Goal: Task Accomplishment & Management: Complete application form

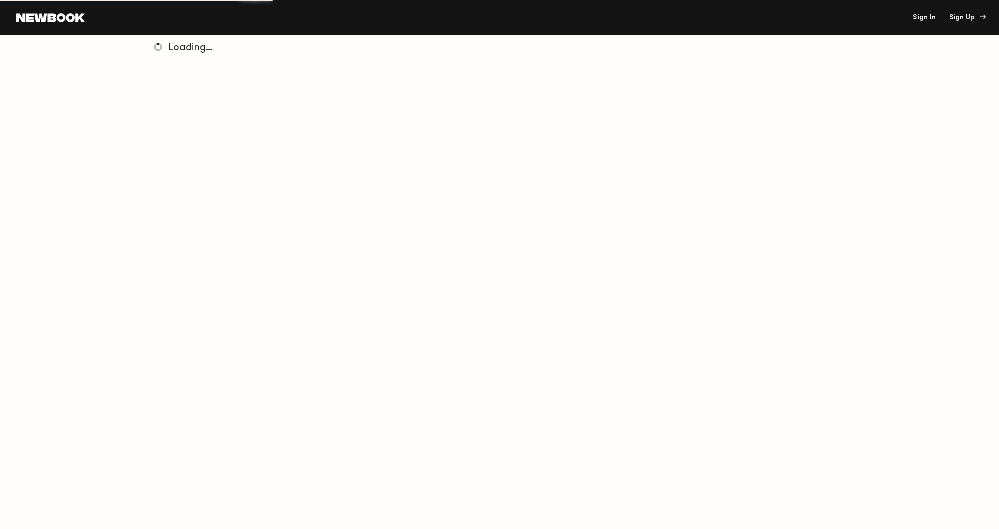
click at [965, 21] on div "Sign Up" at bounding box center [967, 17] width 34 height 7
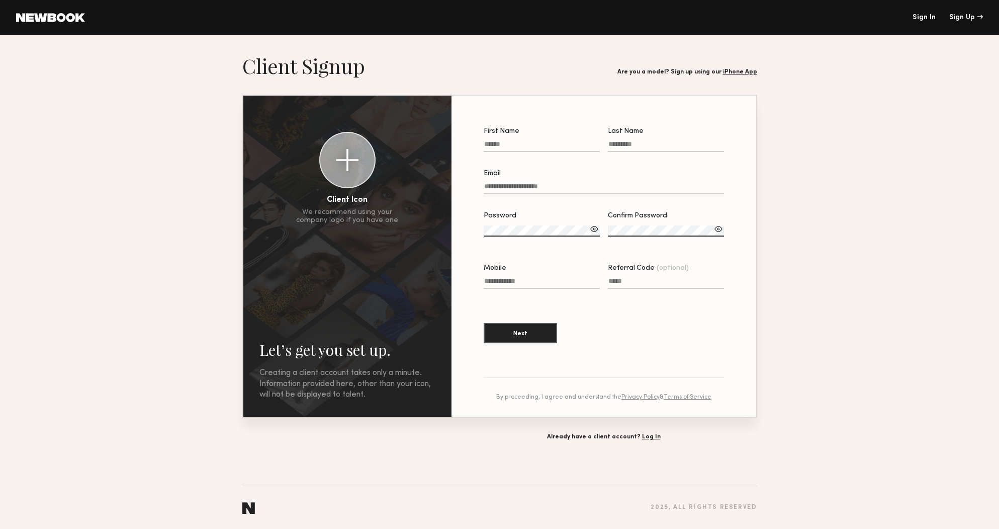
click at [552, 143] on input "First Name" at bounding box center [542, 146] width 116 height 12
type input "****"
type input "**********"
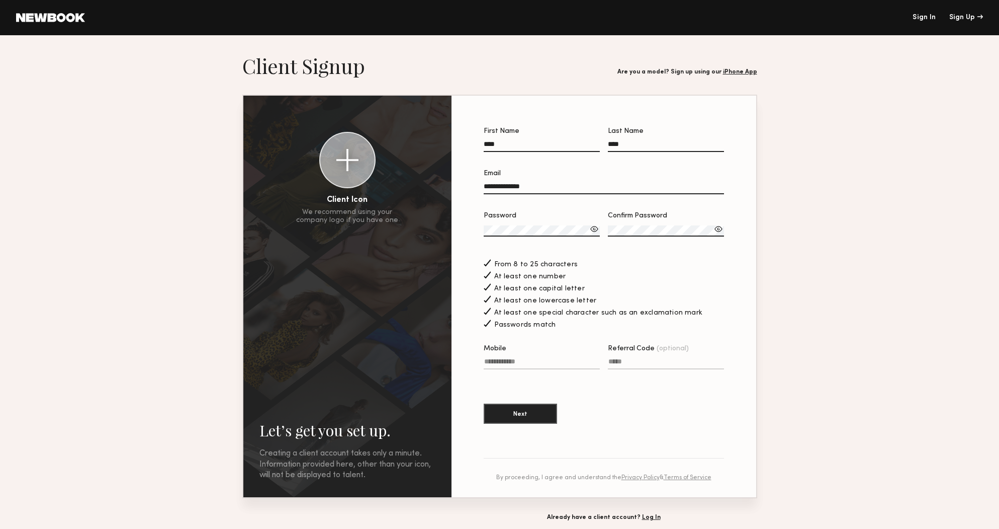
click at [529, 359] on label "Mobile" at bounding box center [542, 362] width 116 height 34
click at [529, 359] on input "Mobile" at bounding box center [542, 364] width 116 height 12
type input "**********"
click at [525, 423] on button "Next" at bounding box center [520, 413] width 73 height 20
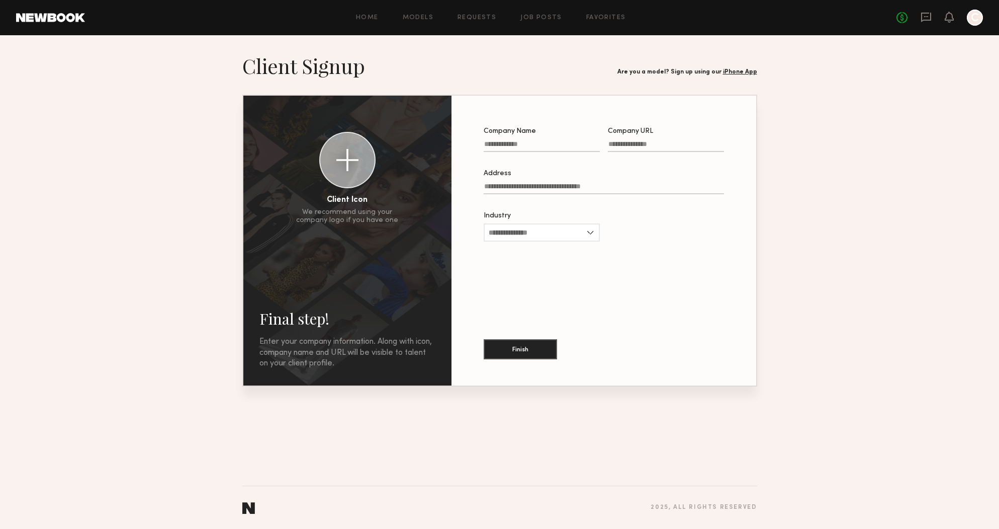
click at [559, 148] on input "Company Name" at bounding box center [542, 146] width 116 height 12
type input "*****"
type input "********"
click at [561, 223] on div "Industry Advertising Apparel Cosmetics Entertainment Publishing CPG Other" at bounding box center [542, 231] width 116 height 39
click at [561, 232] on input "Industry" at bounding box center [542, 232] width 116 height 18
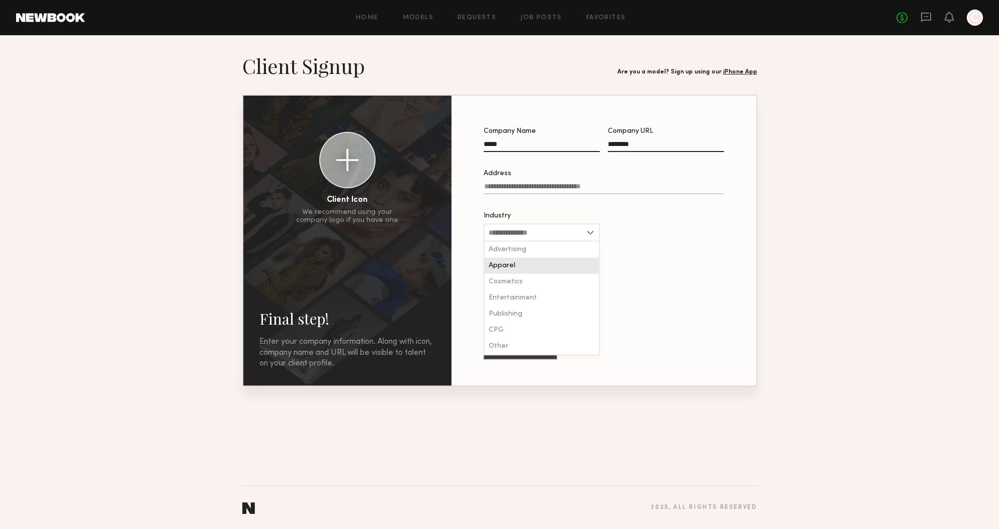
drag, startPoint x: 540, startPoint y: 269, endPoint x: 536, endPoint y: 303, distance: 34.4
click at [539, 269] on div "Apparel" at bounding box center [542, 265] width 114 height 16
type input "*******"
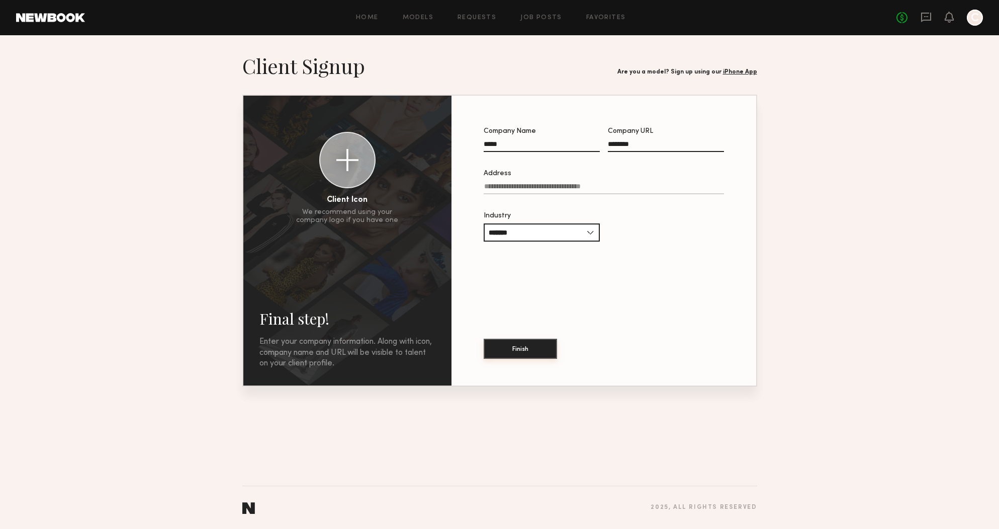
click at [522, 356] on button "Finish" at bounding box center [520, 348] width 73 height 20
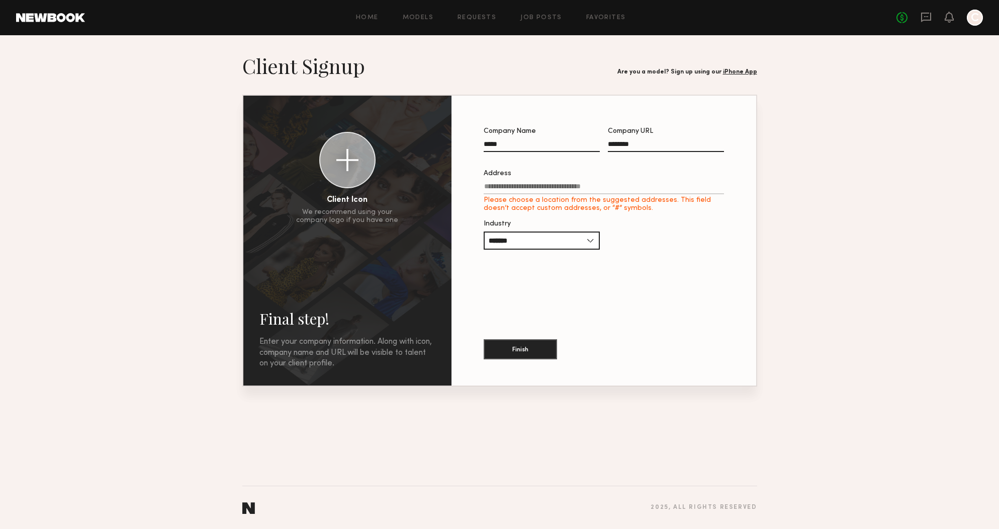
click at [544, 191] on input "Address Please choose a location from the suggested addresses. This field doesn…" at bounding box center [604, 189] width 240 height 12
type input "**********"
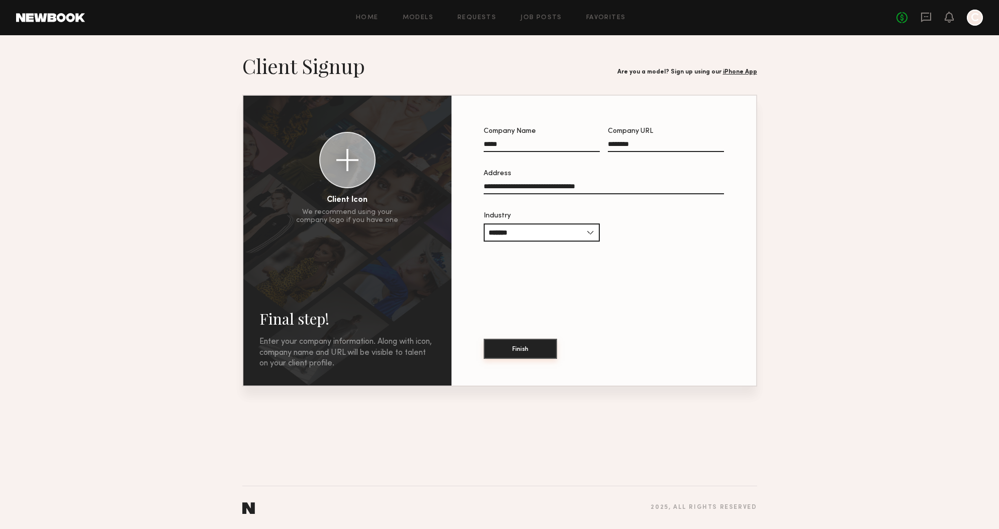
click at [512, 353] on button "Finish" at bounding box center [520, 348] width 73 height 20
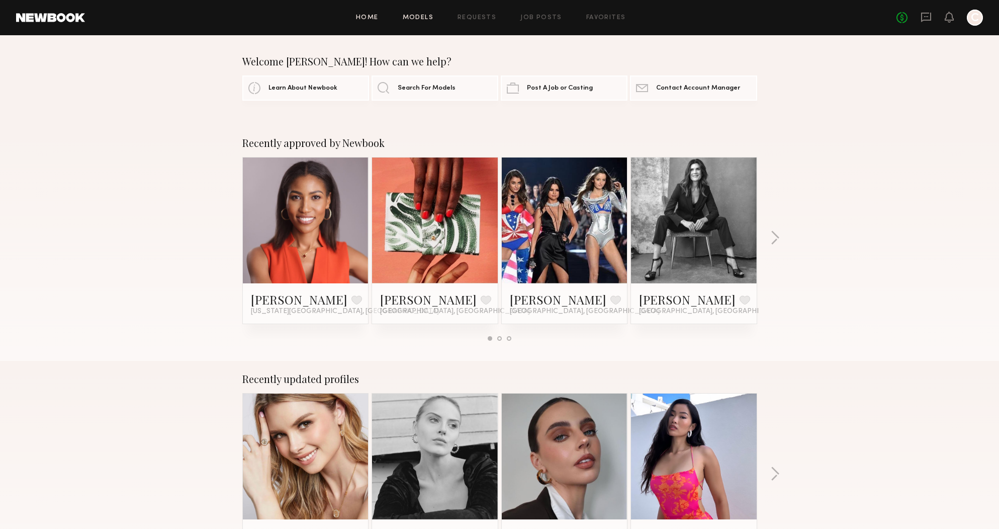
click at [425, 20] on link "Models" at bounding box center [418, 18] width 31 height 7
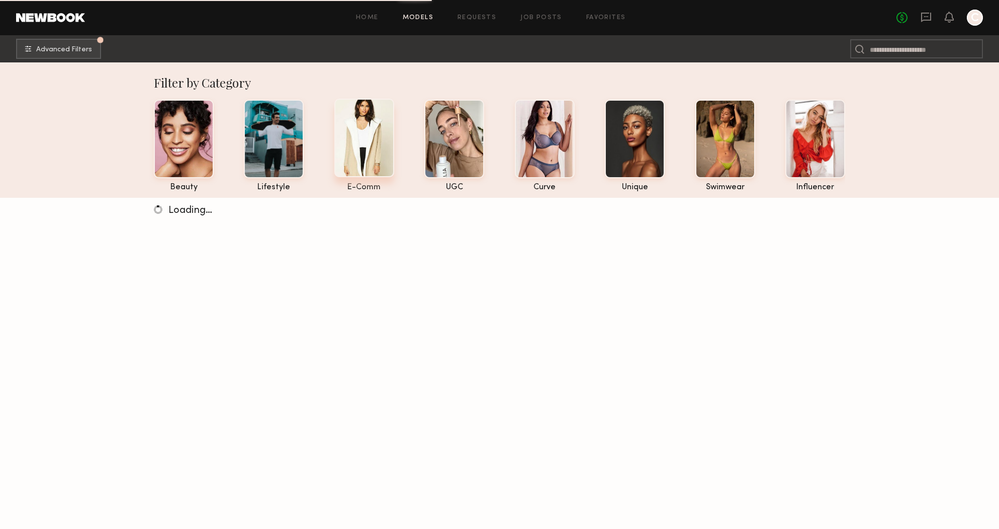
click at [382, 130] on div at bounding box center [364, 138] width 60 height 78
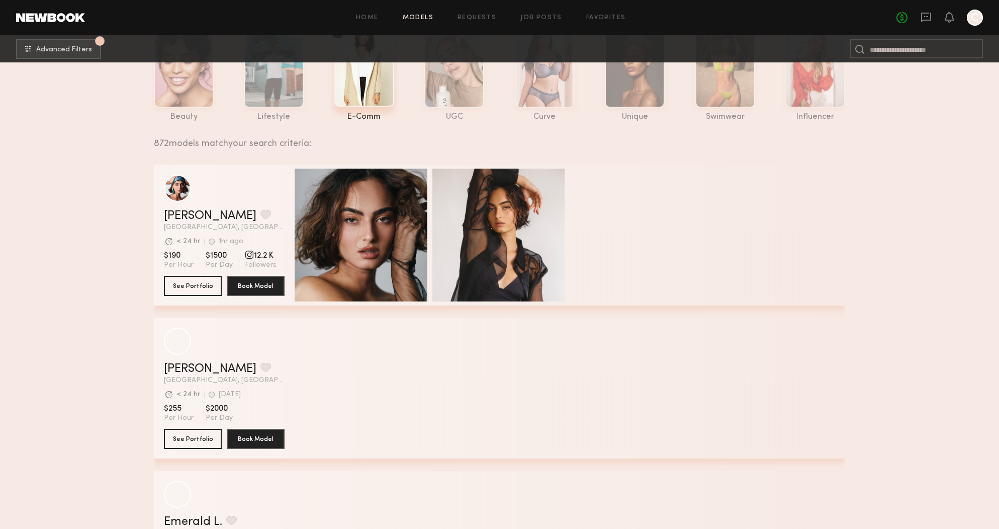
scroll to position [200, 0]
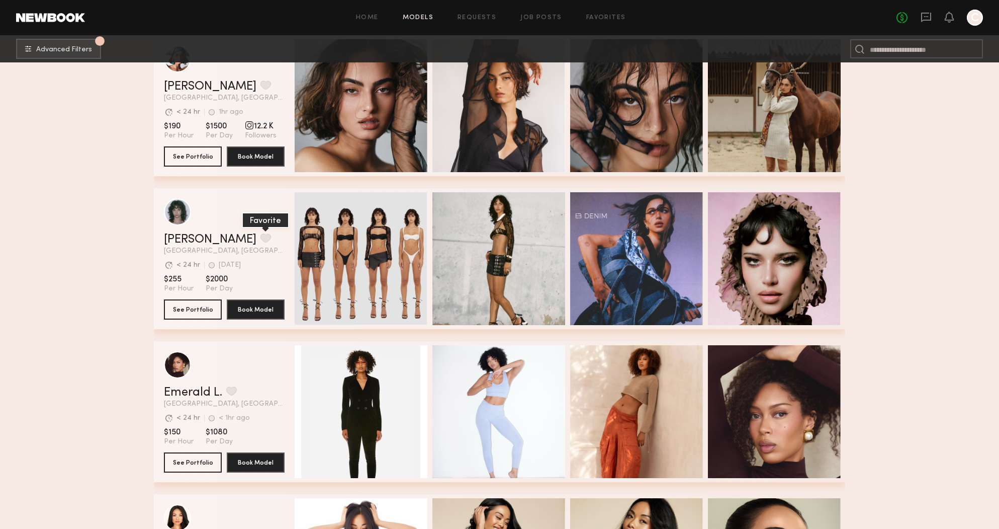
click at [261, 238] on button "grid" at bounding box center [266, 237] width 11 height 9
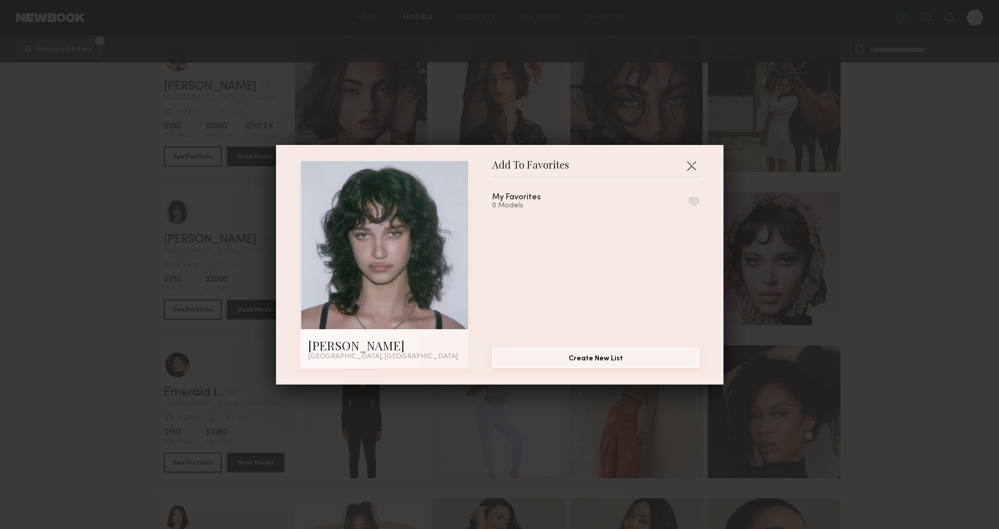
click at [595, 361] on button "Create New List" at bounding box center [595, 358] width 207 height 20
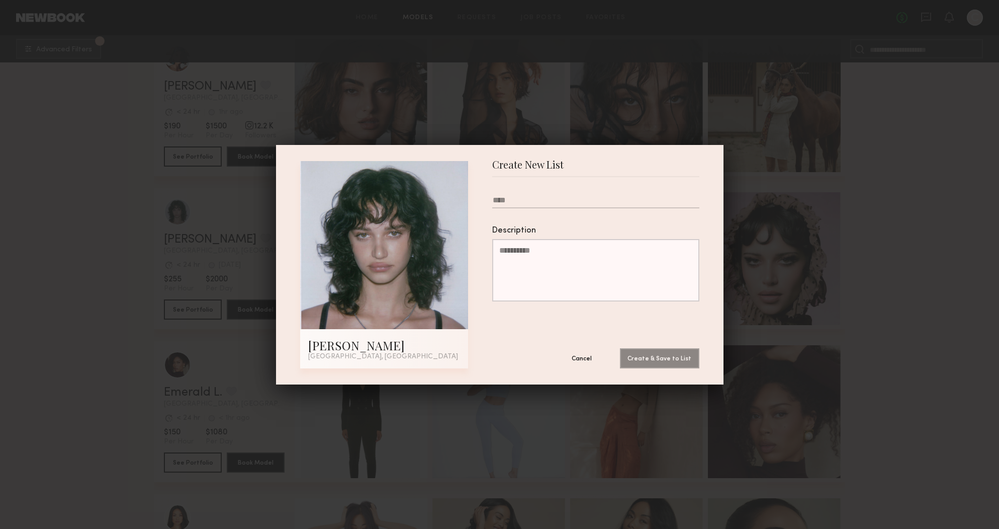
type input "*"
type input "**********"
click at [620, 348] on button "Create & Save to List" at bounding box center [659, 358] width 79 height 20
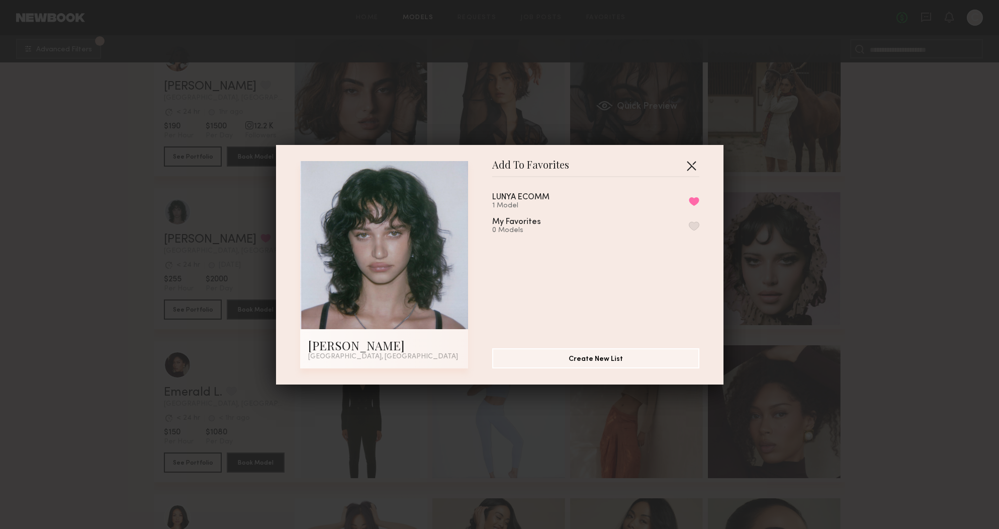
click at [694, 164] on button "button" at bounding box center [691, 165] width 16 height 16
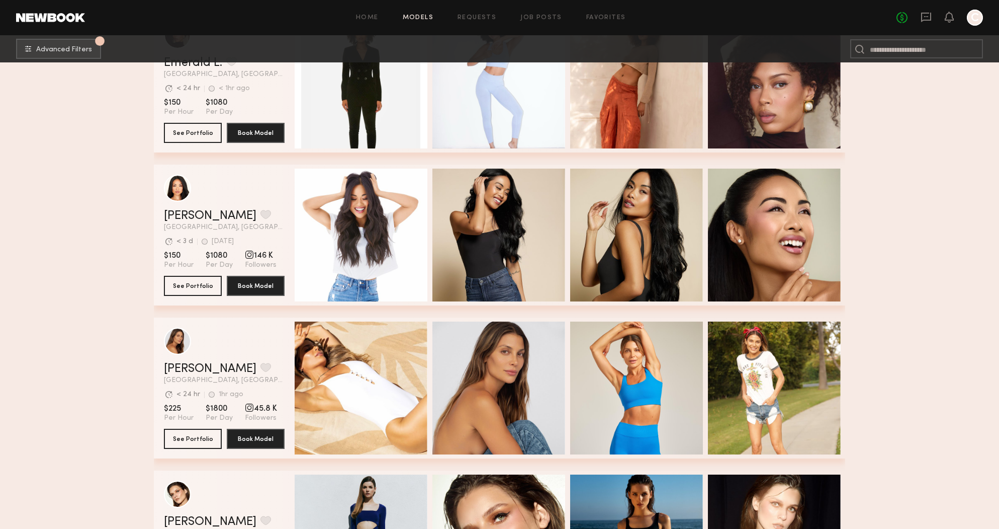
scroll to position [527, 0]
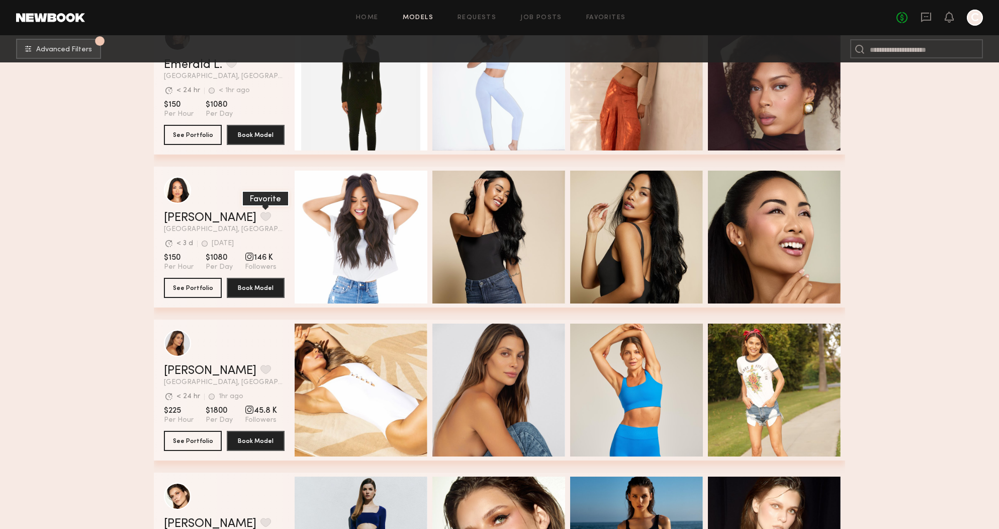
click at [261, 218] on button "grid" at bounding box center [266, 216] width 11 height 9
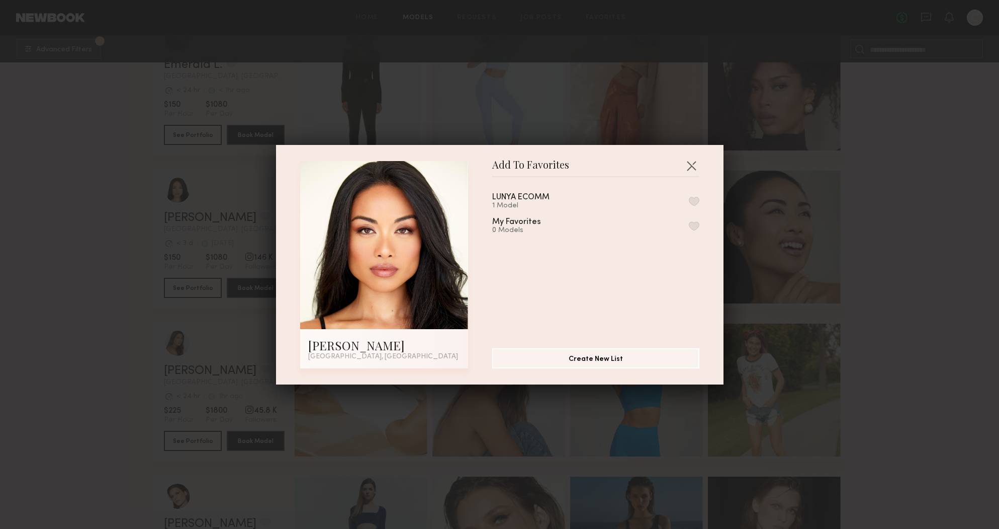
click at [695, 201] on button "button" at bounding box center [694, 201] width 11 height 9
click at [618, 360] on button "Create New List" at bounding box center [595, 358] width 207 height 20
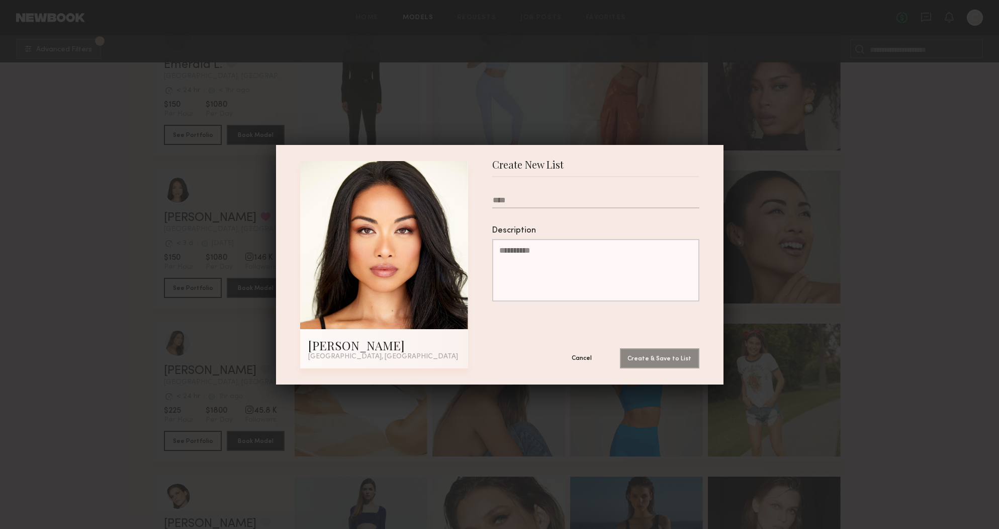
click at [588, 359] on button "Cancel" at bounding box center [582, 358] width 60 height 20
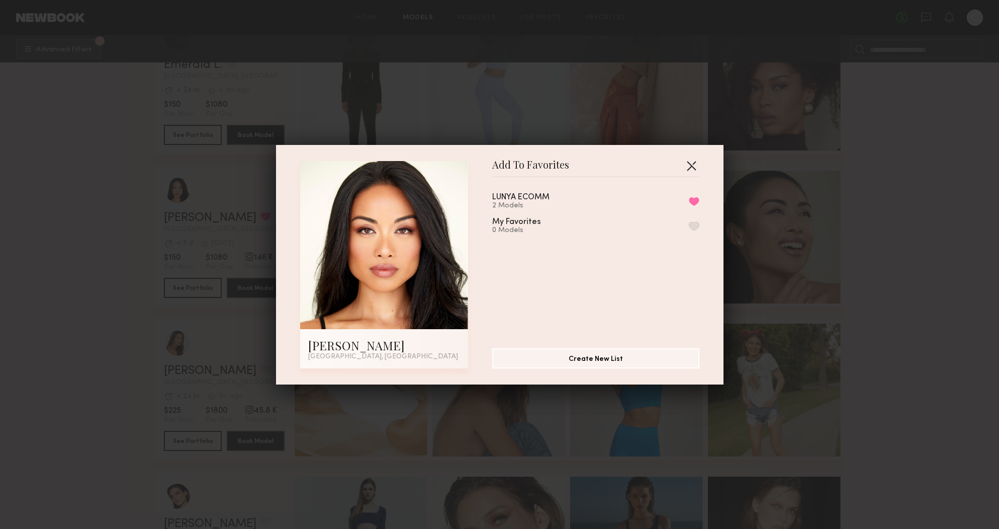
click at [693, 167] on button "button" at bounding box center [691, 165] width 16 height 16
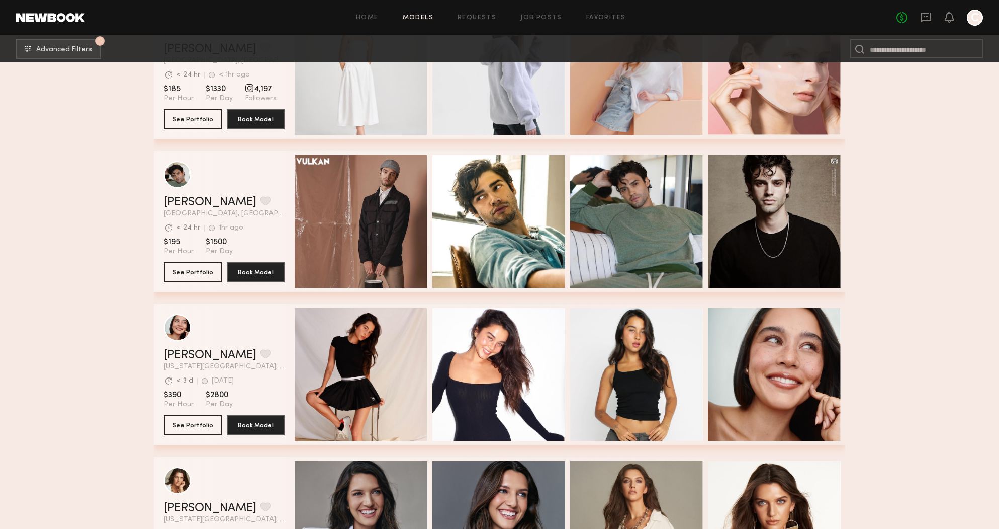
scroll to position [1943, 0]
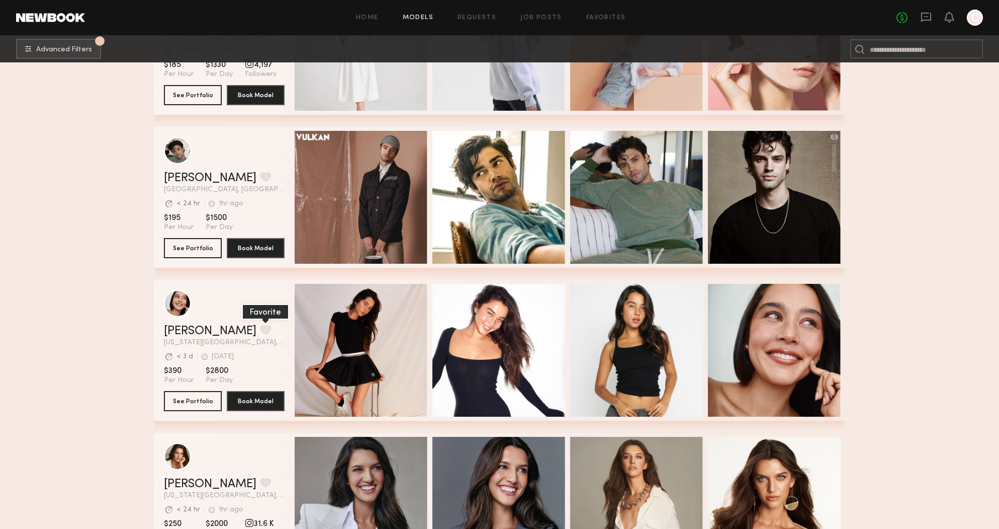
click at [261, 331] on button "grid" at bounding box center [266, 329] width 11 height 9
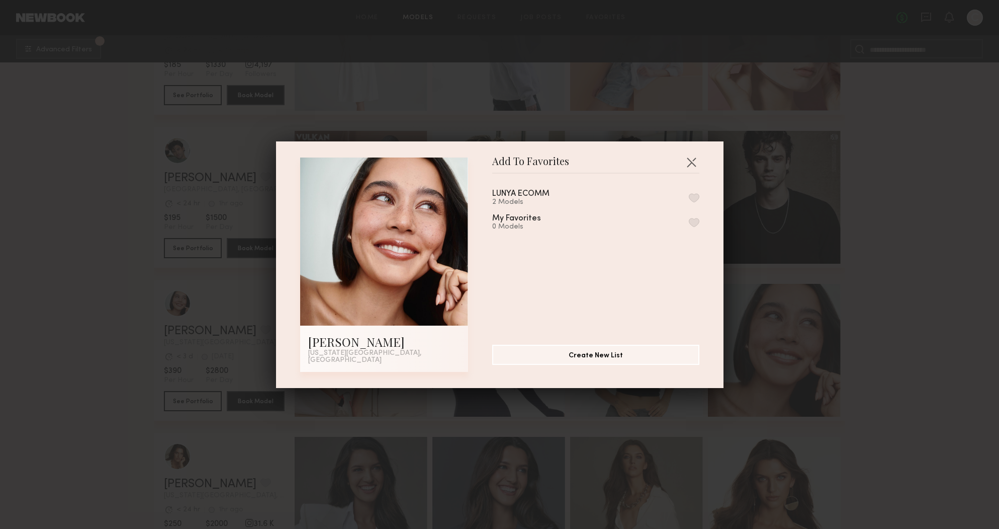
drag, startPoint x: 692, startPoint y: 202, endPoint x: 682, endPoint y: 249, distance: 48.8
click at [692, 202] on button "button" at bounding box center [694, 197] width 11 height 9
click at [821, 288] on div "Add To Favorites [PERSON_NAME] [US_STATE][GEOGRAPHIC_DATA], [GEOGRAPHIC_DATA] A…" at bounding box center [499, 264] width 999 height 529
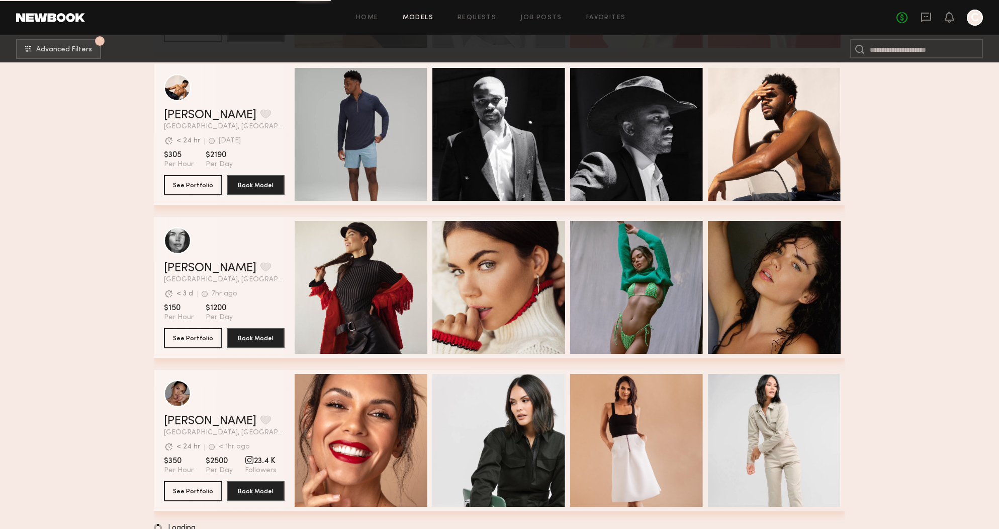
scroll to position [3402, 0]
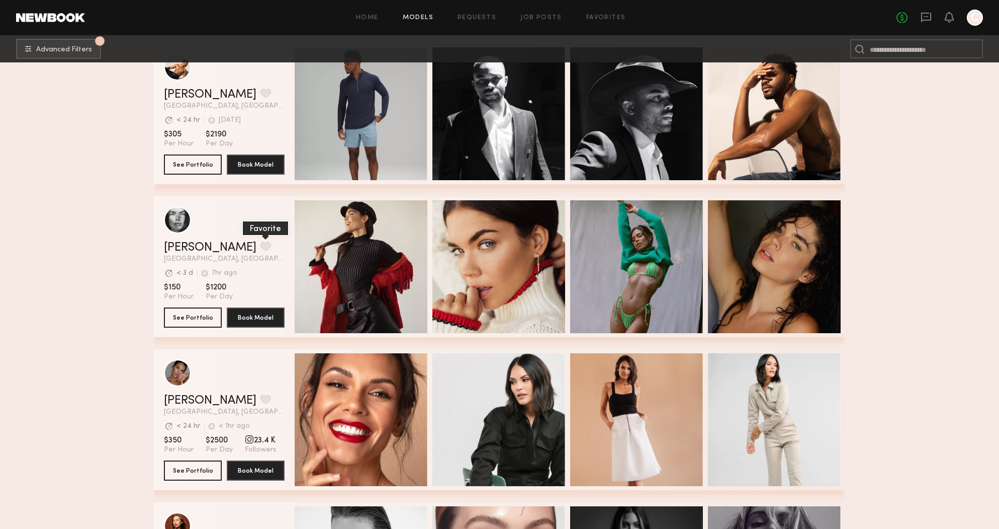
click at [261, 244] on button "grid" at bounding box center [266, 245] width 11 height 9
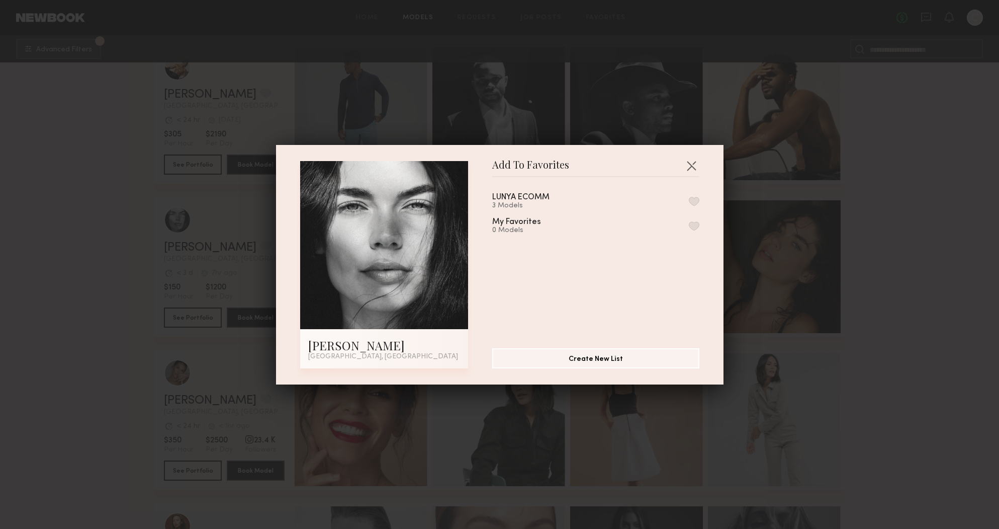
click at [694, 200] on button "button" at bounding box center [694, 201] width 11 height 9
click at [692, 164] on button "button" at bounding box center [691, 165] width 16 height 16
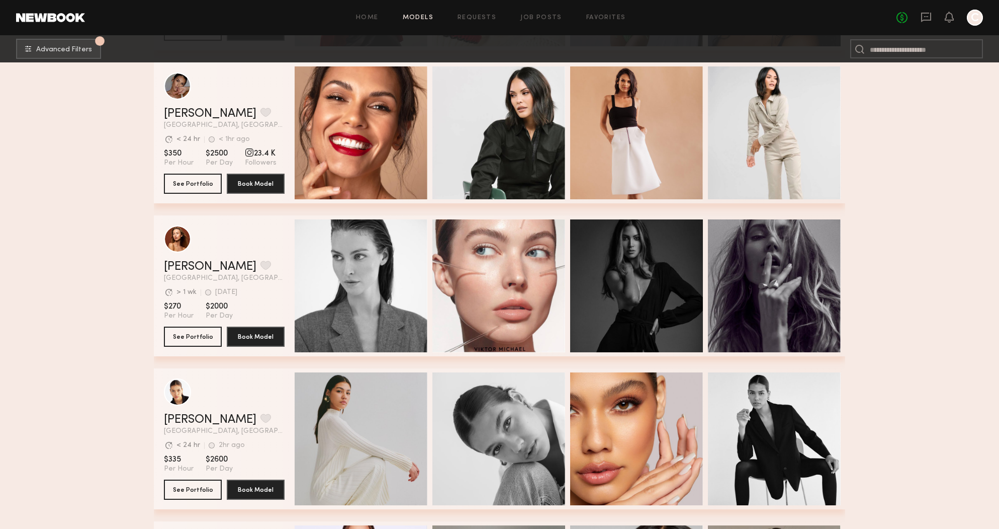
scroll to position [3817, 0]
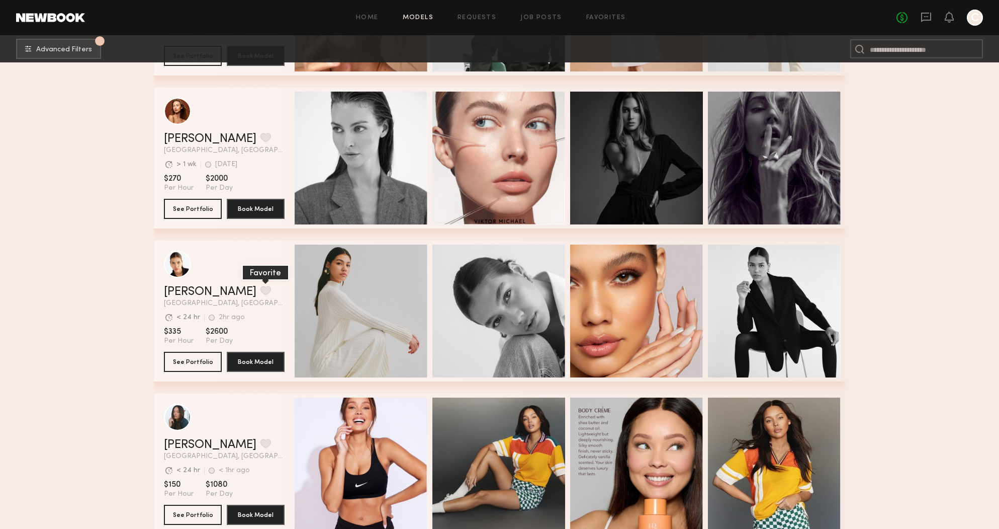
click at [261, 288] on button "grid" at bounding box center [266, 290] width 11 height 9
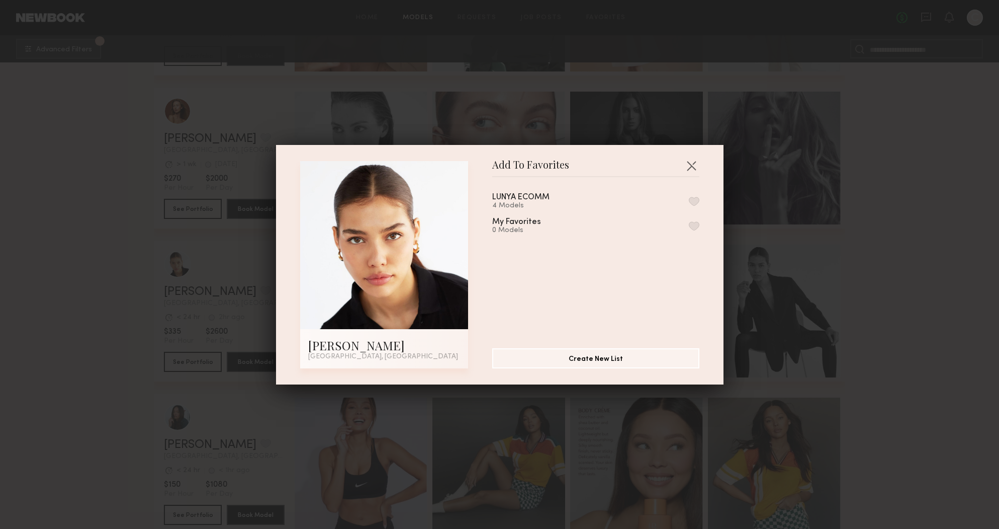
click at [695, 199] on button "button" at bounding box center [694, 201] width 11 height 9
click at [687, 168] on button "button" at bounding box center [691, 165] width 16 height 16
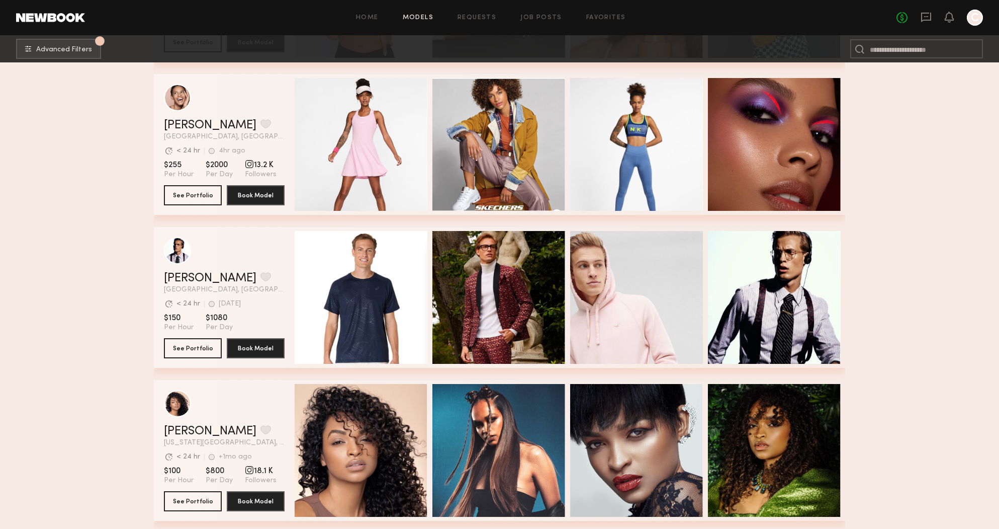
scroll to position [4290, 0]
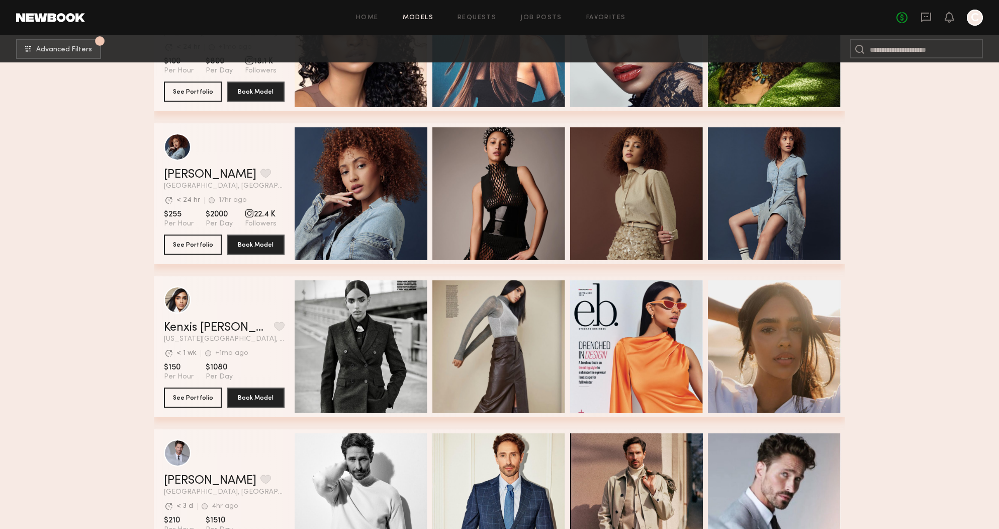
scroll to position [4700, 0]
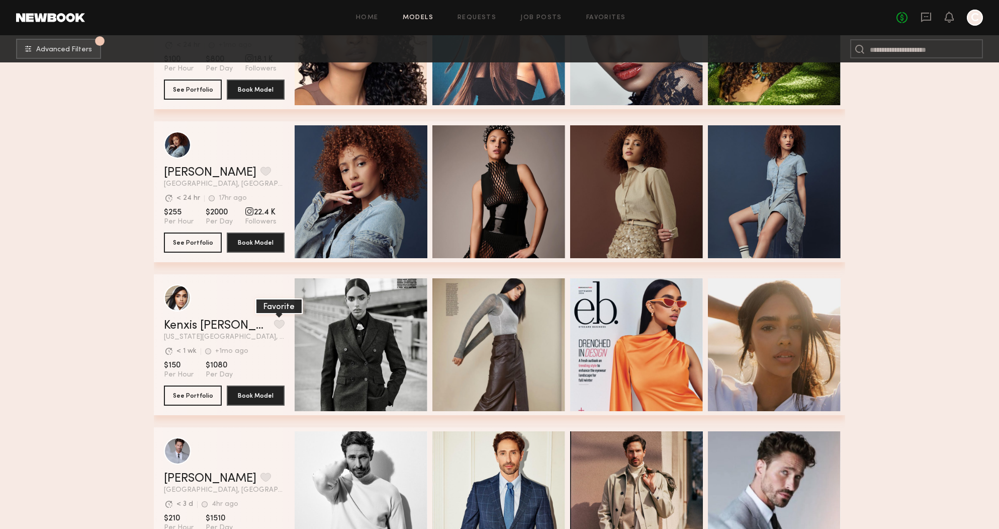
click at [274, 321] on button "grid" at bounding box center [279, 323] width 11 height 9
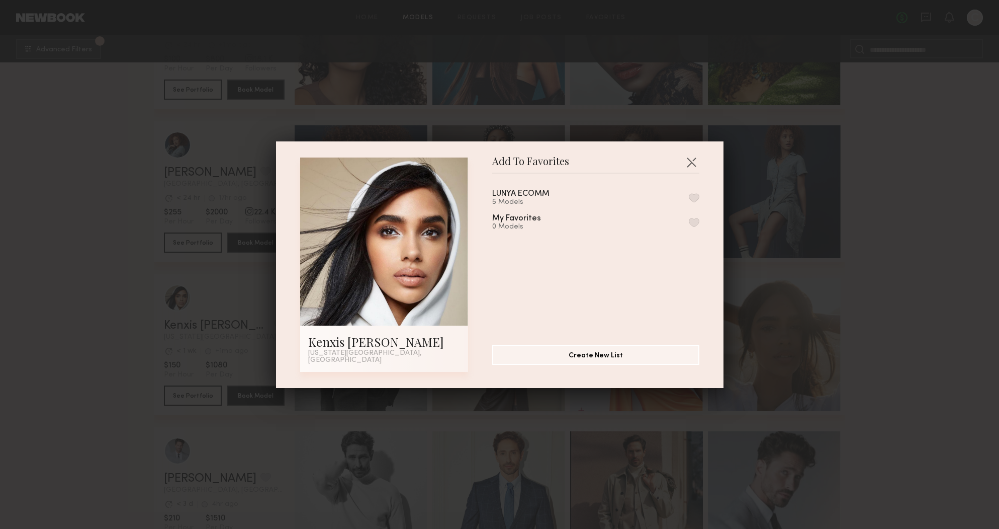
click at [695, 198] on button "button" at bounding box center [694, 197] width 11 height 9
click at [688, 166] on button "button" at bounding box center [691, 162] width 16 height 16
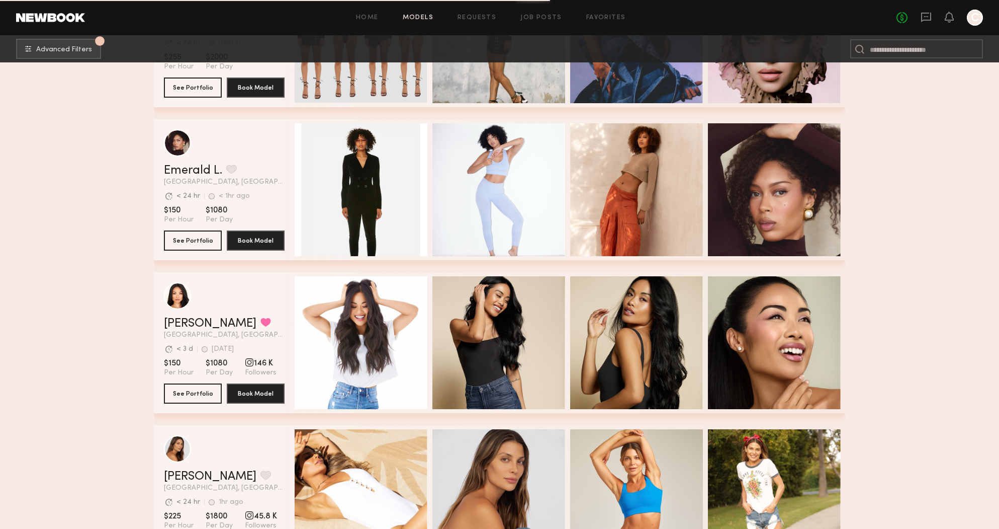
scroll to position [0, 0]
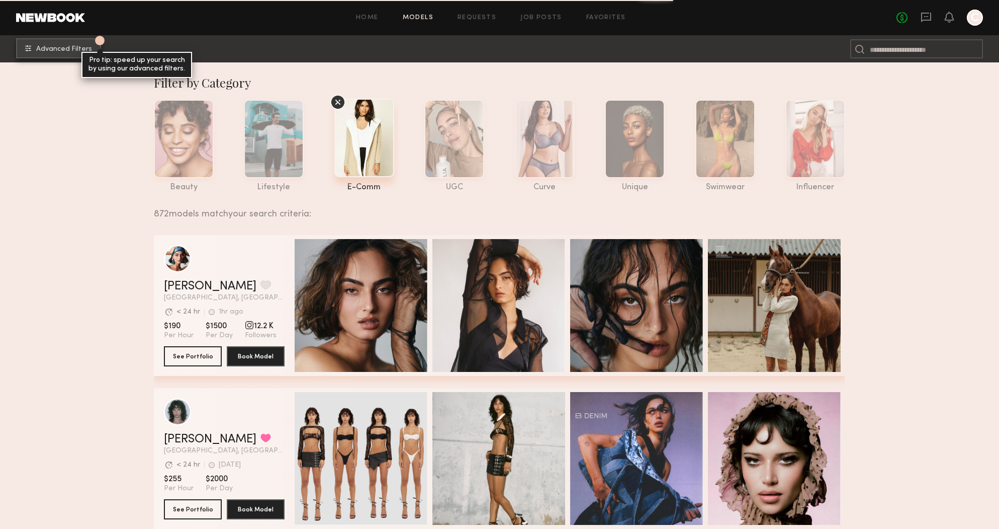
click at [28, 46] on button "1 Advanced Filters Pro tip: speed up your search by using our advanced filters." at bounding box center [58, 48] width 85 height 20
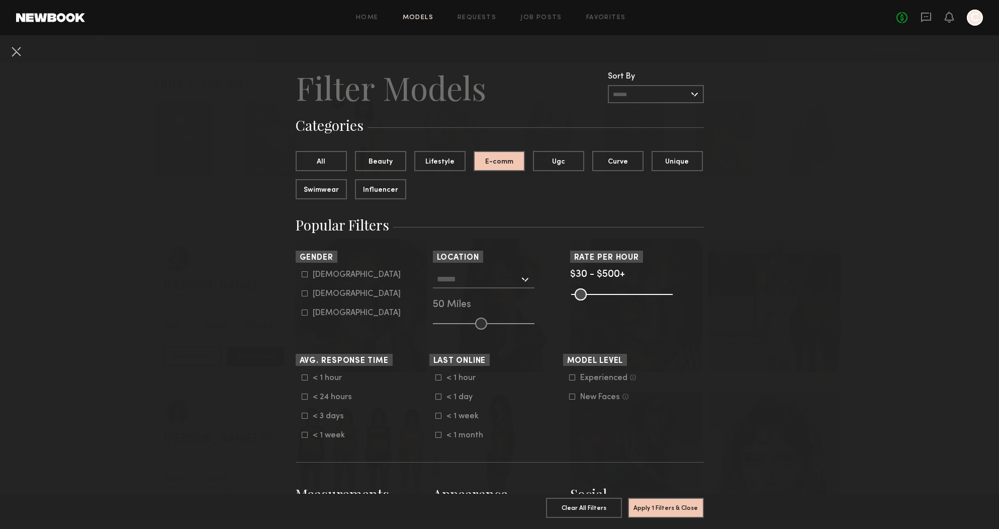
click at [654, 98] on input "text" at bounding box center [656, 94] width 96 height 18
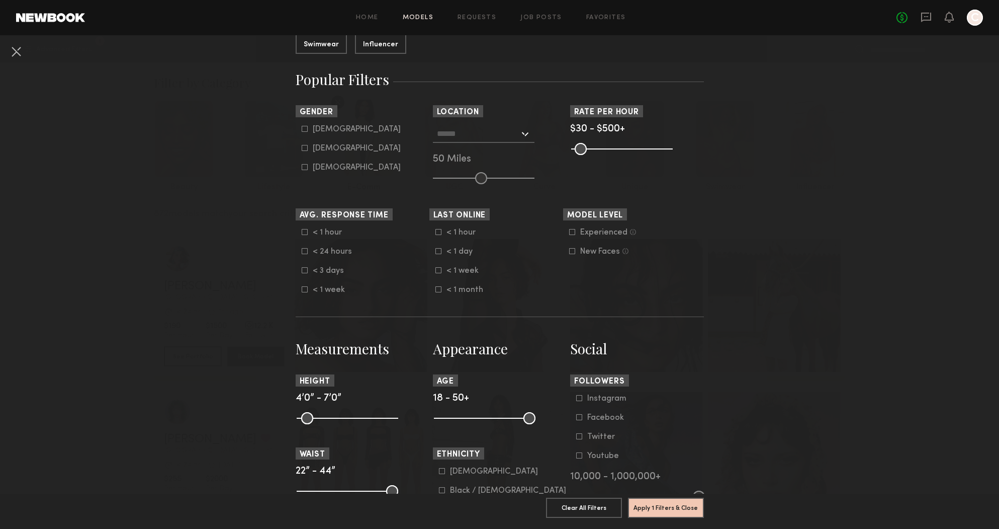
scroll to position [78, 0]
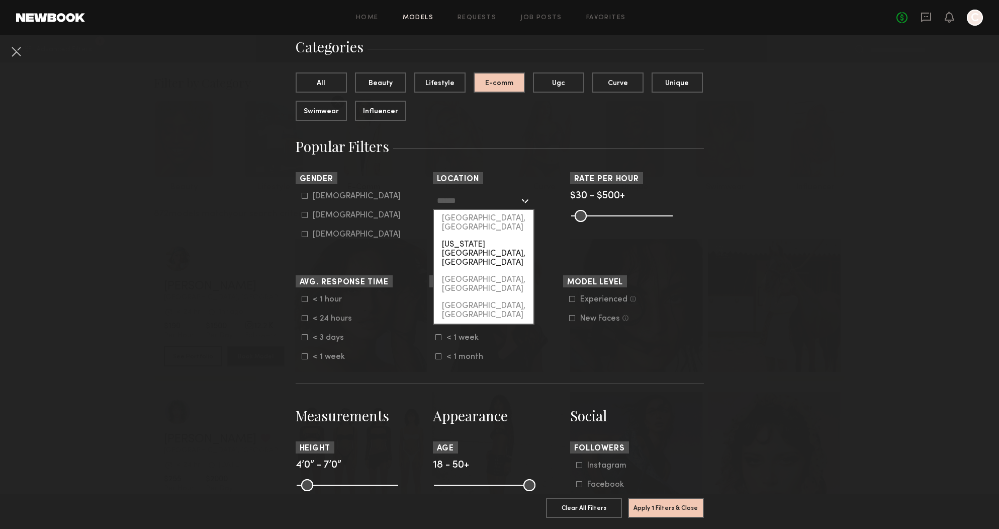
drag, startPoint x: 491, startPoint y: 200, endPoint x: 484, endPoint y: 230, distance: 31.1
click at [491, 200] on input "text" at bounding box center [478, 200] width 82 height 17
click at [488, 223] on div "[GEOGRAPHIC_DATA], [GEOGRAPHIC_DATA]" at bounding box center [484, 223] width 100 height 26
type input "**********"
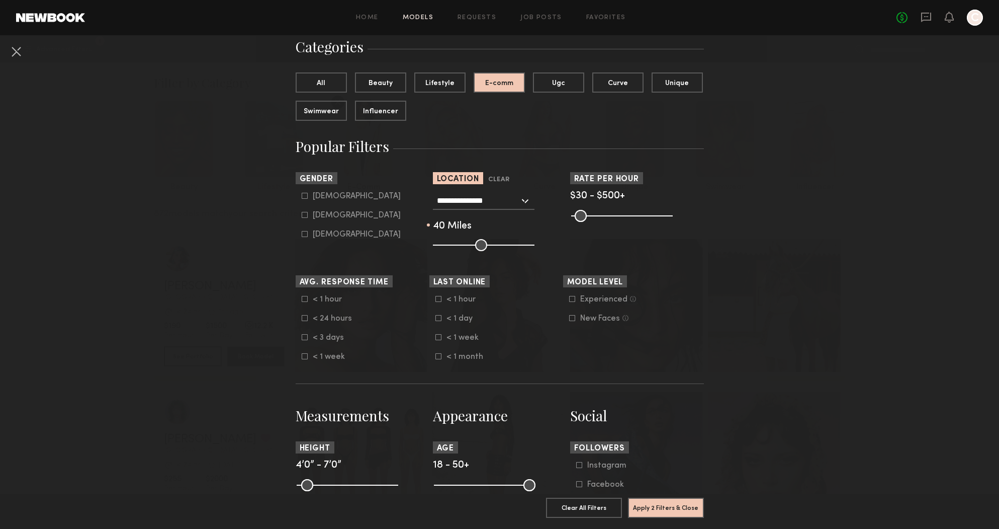
type input "**"
drag, startPoint x: 472, startPoint y: 245, endPoint x: 487, endPoint y: 258, distance: 19.6
click at [469, 243] on input "range" at bounding box center [484, 245] width 102 height 12
click at [670, 509] on button "Apply 2 Filters & Close" at bounding box center [666, 507] width 76 height 20
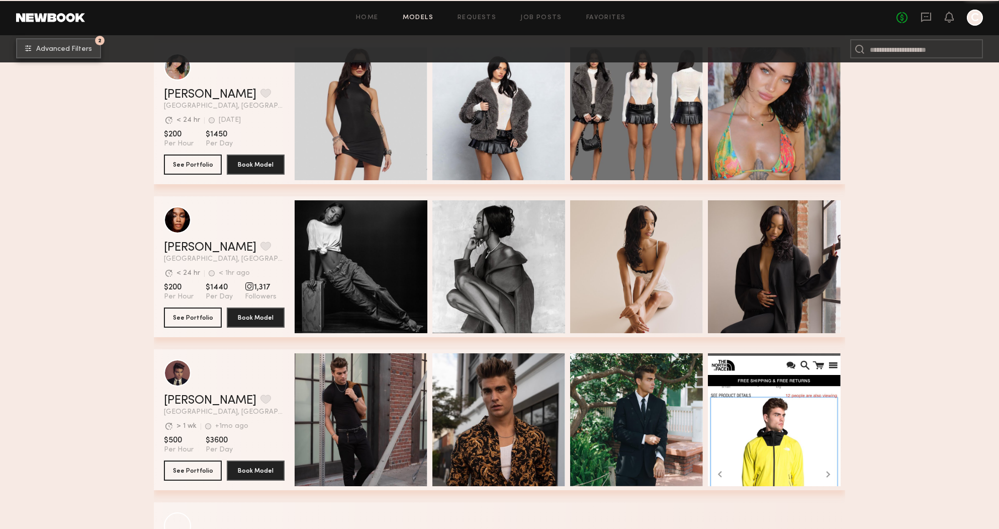
scroll to position [1568, 0]
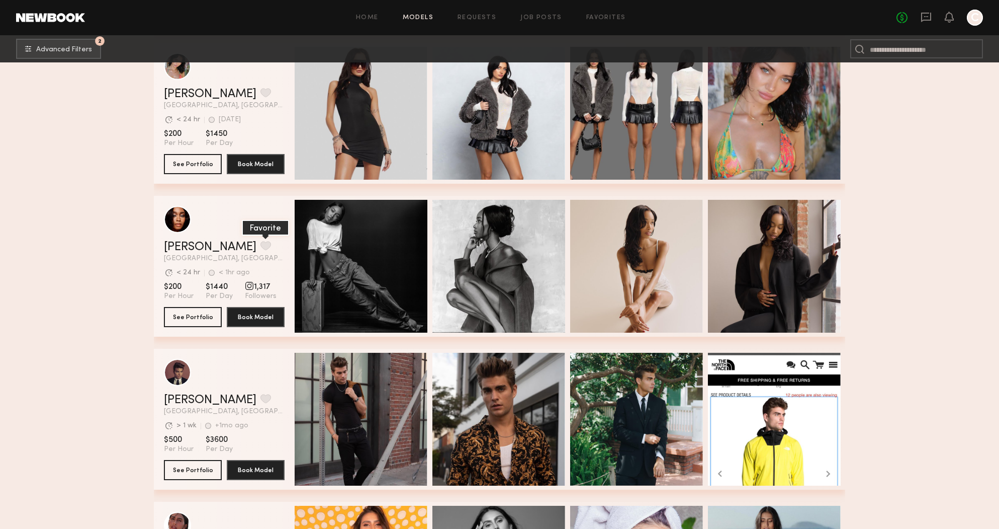
click at [261, 243] on button "grid" at bounding box center [266, 245] width 11 height 9
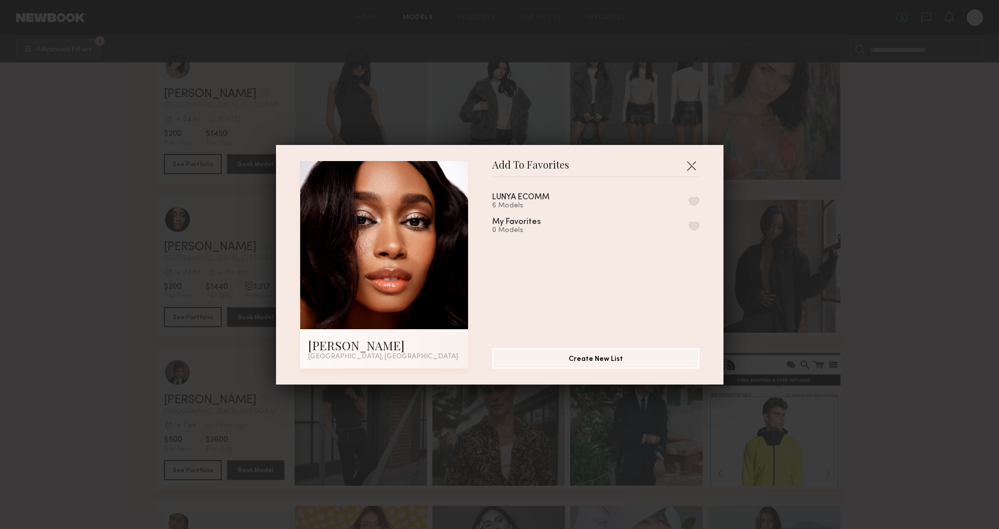
click at [690, 200] on button "button" at bounding box center [694, 201] width 11 height 9
click at [689, 164] on button "button" at bounding box center [691, 165] width 16 height 16
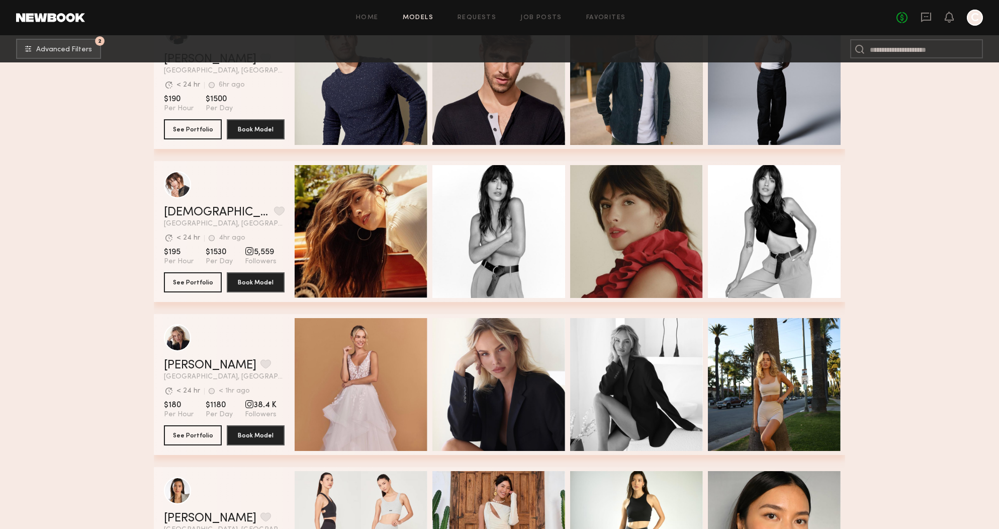
scroll to position [2376, 0]
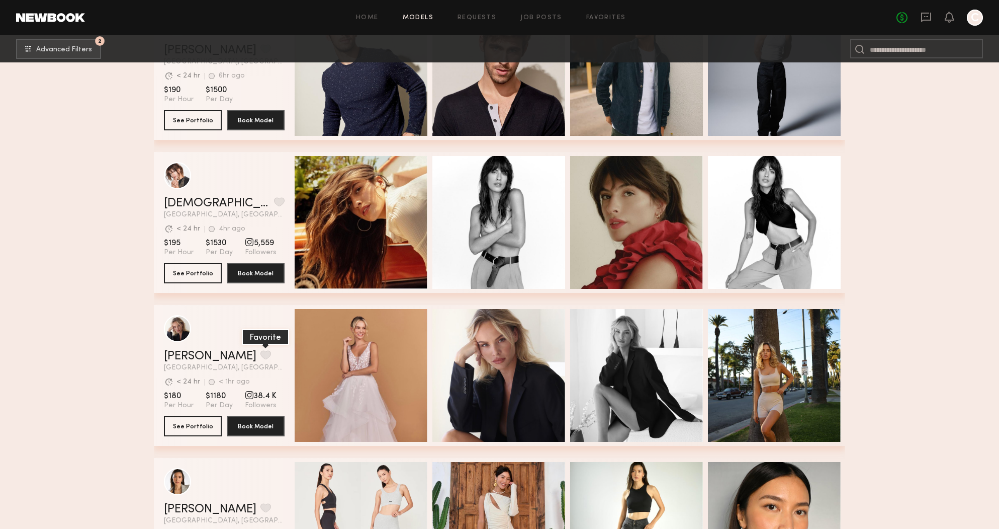
click at [261, 352] on button "grid" at bounding box center [266, 354] width 11 height 9
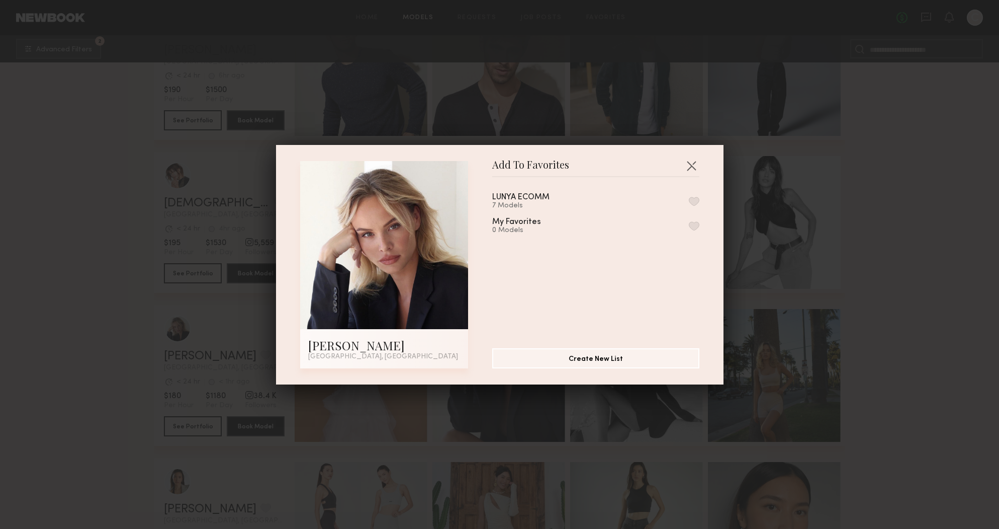
click at [694, 200] on button "button" at bounding box center [694, 201] width 11 height 9
click at [694, 161] on button "button" at bounding box center [691, 165] width 16 height 16
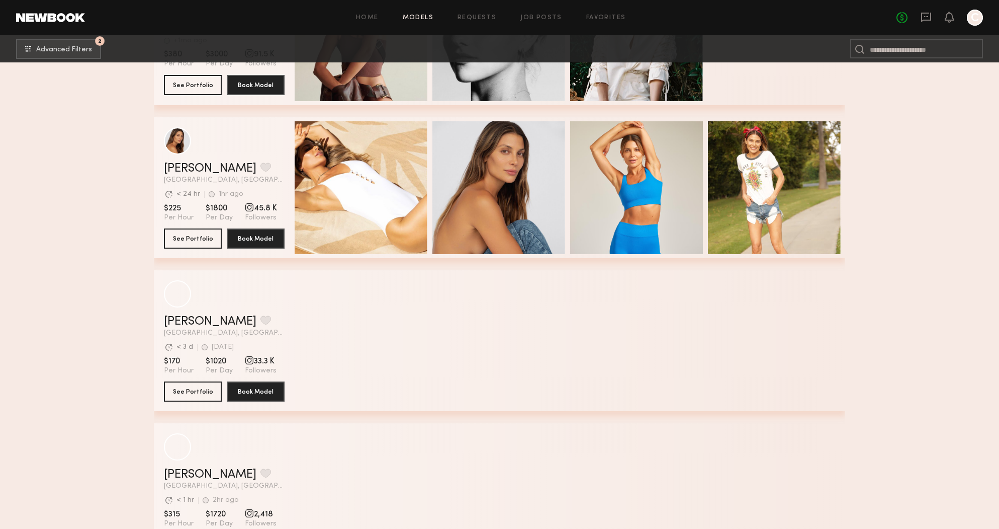
scroll to position [9516, 0]
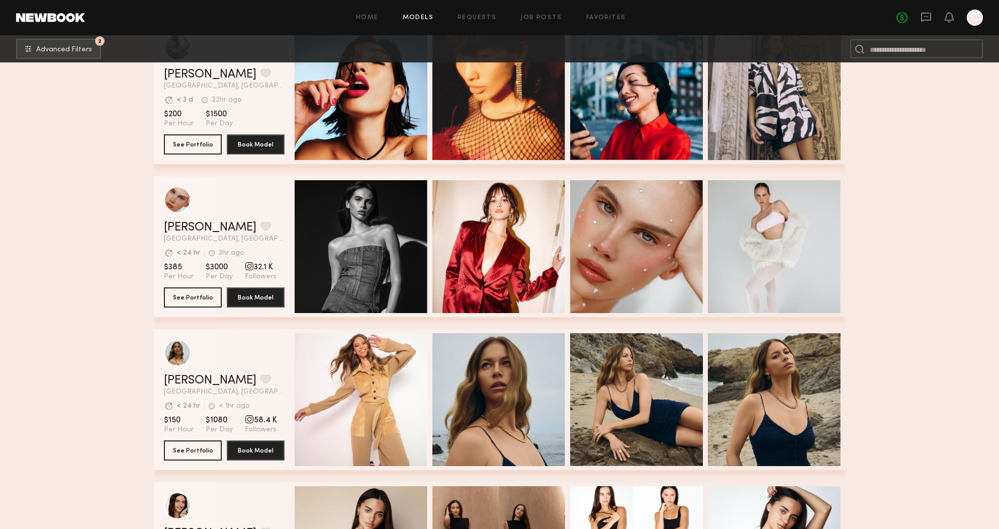
scroll to position [10223, 0]
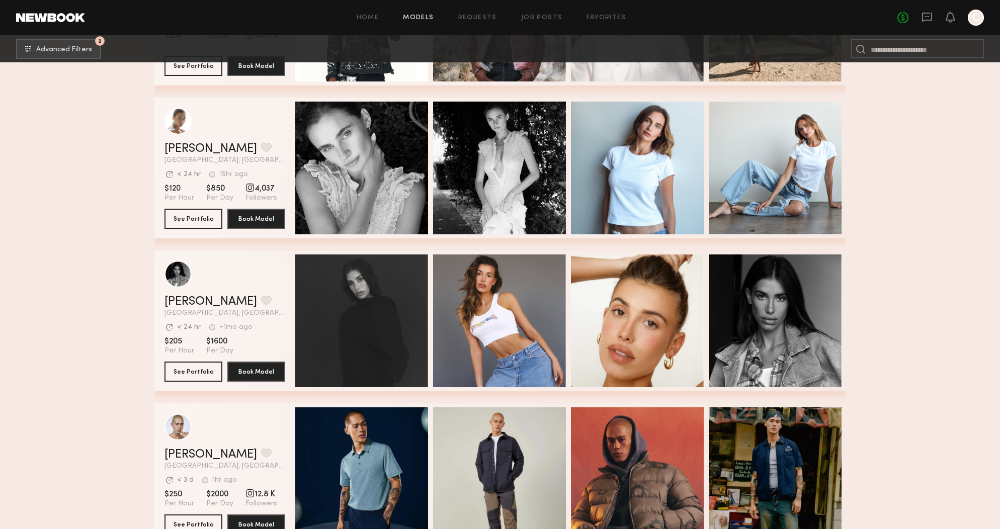
scroll to position [11605, 0]
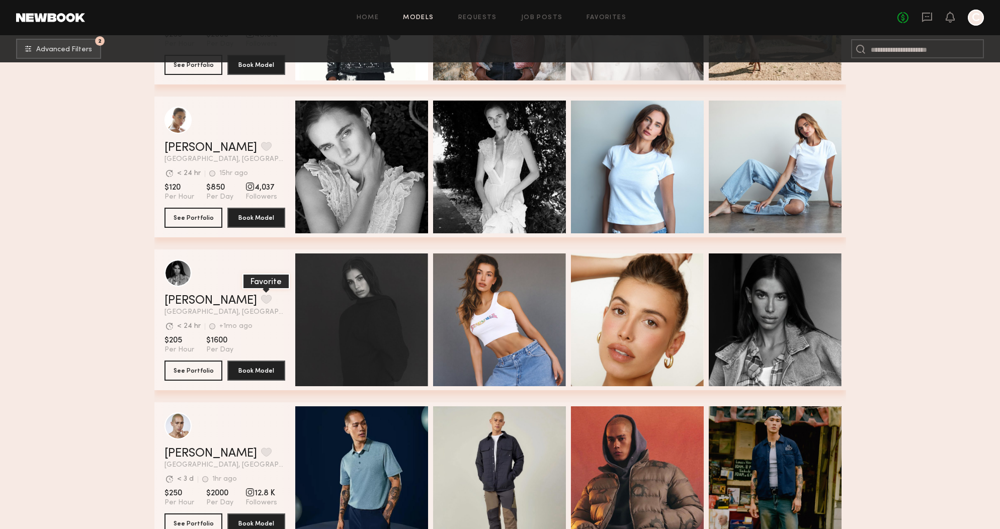
click at [261, 297] on button "grid" at bounding box center [266, 299] width 11 height 9
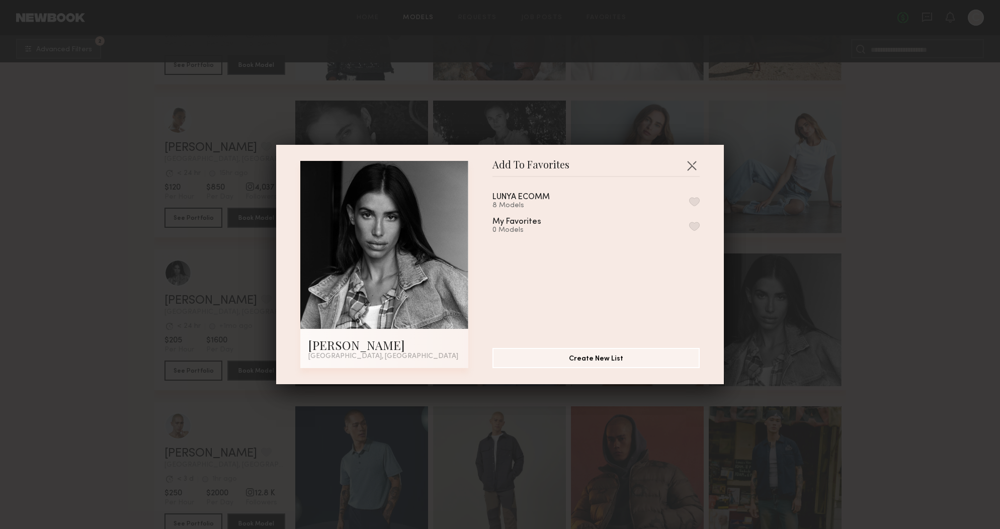
click at [693, 198] on button "button" at bounding box center [694, 201] width 11 height 9
click at [693, 167] on button "button" at bounding box center [691, 165] width 16 height 16
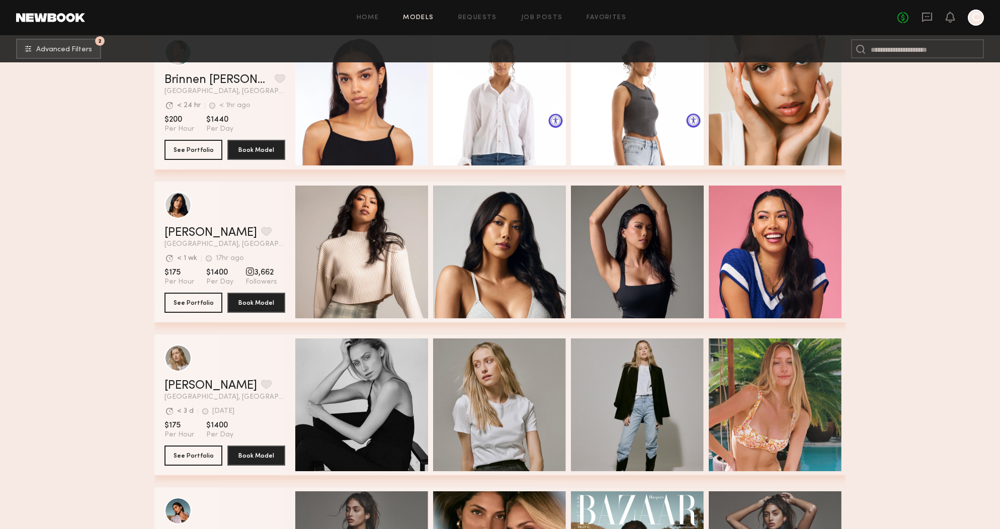
scroll to position [15477, 0]
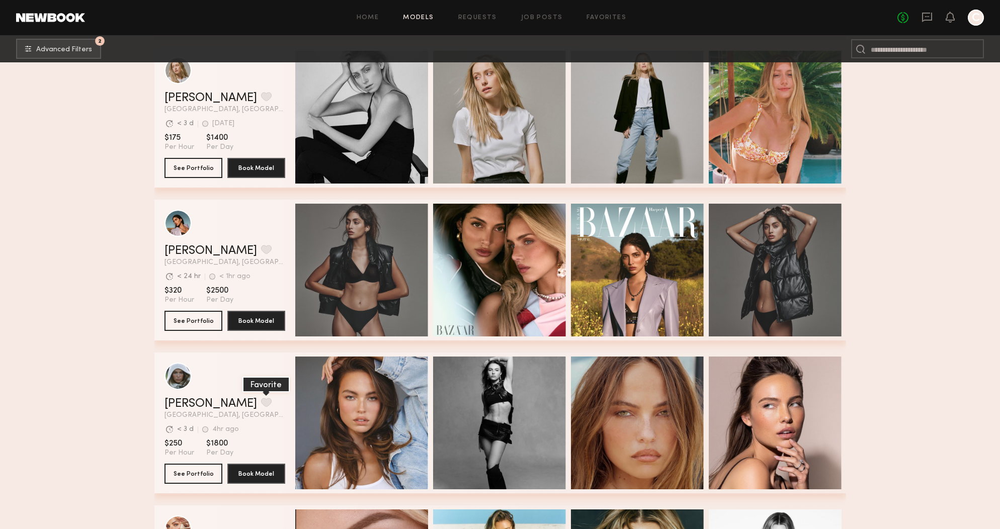
click at [261, 402] on button "grid" at bounding box center [266, 402] width 11 height 9
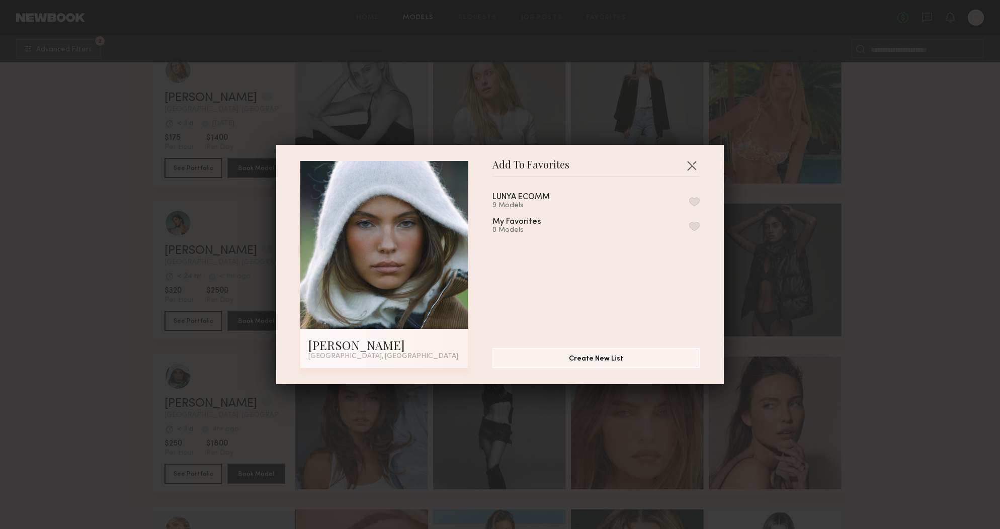
click at [696, 195] on div "LUNYA ECOMM 9 Models" at bounding box center [595, 201] width 207 height 17
click at [696, 200] on button "button" at bounding box center [694, 201] width 11 height 9
click at [689, 166] on button "button" at bounding box center [691, 165] width 16 height 16
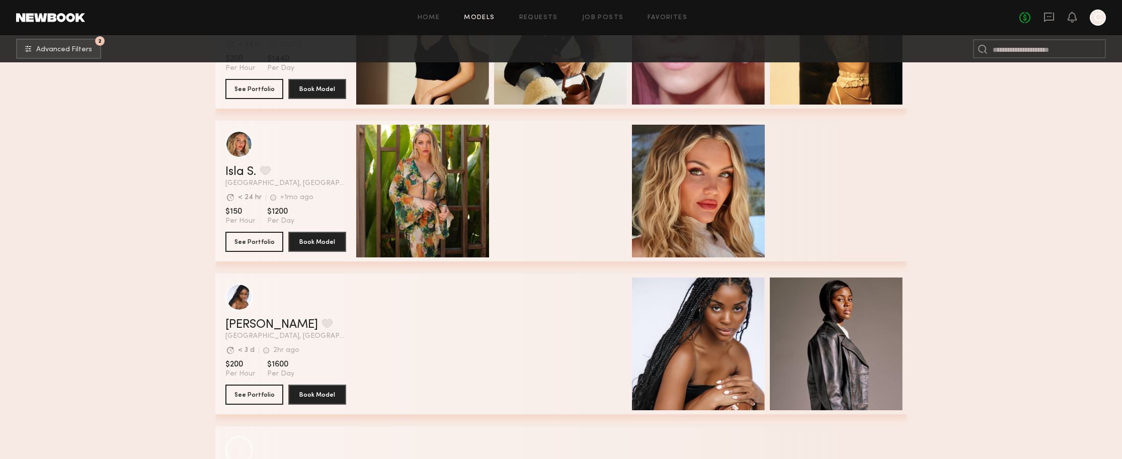
scroll to position [33915, 0]
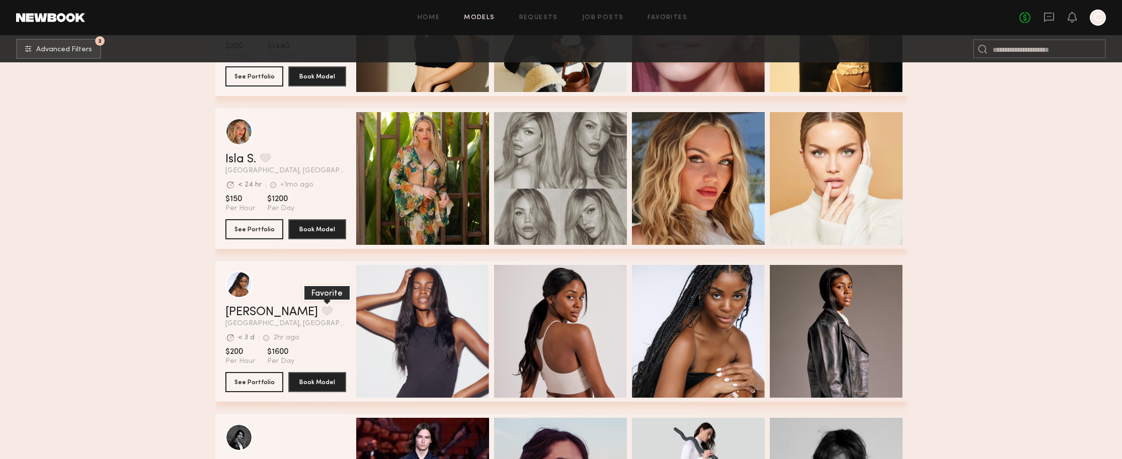
click at [322, 310] on button "grid" at bounding box center [327, 310] width 11 height 9
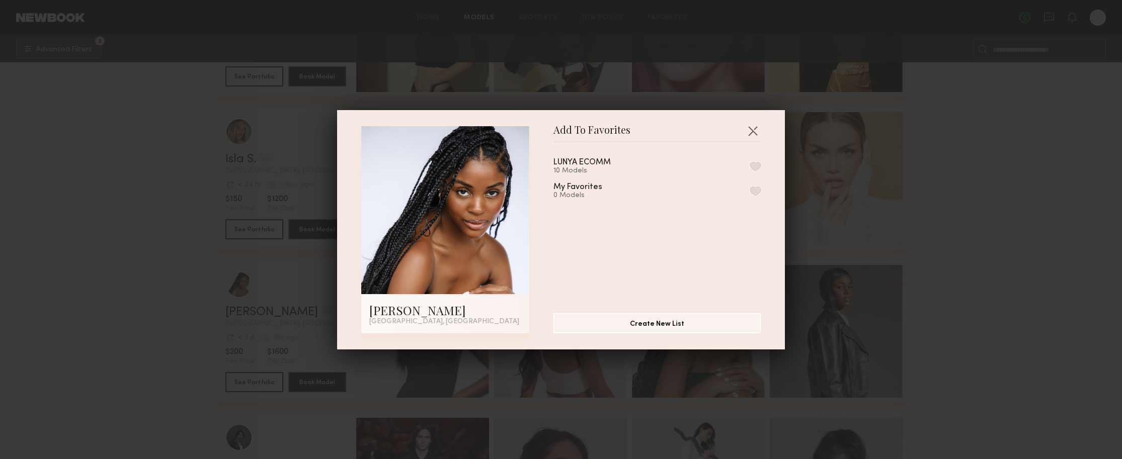
click at [755, 158] on div "LUNYA ECOMM 10 Models" at bounding box center [656, 166] width 207 height 17
click at [755, 166] on button "button" at bounding box center [755, 166] width 11 height 9
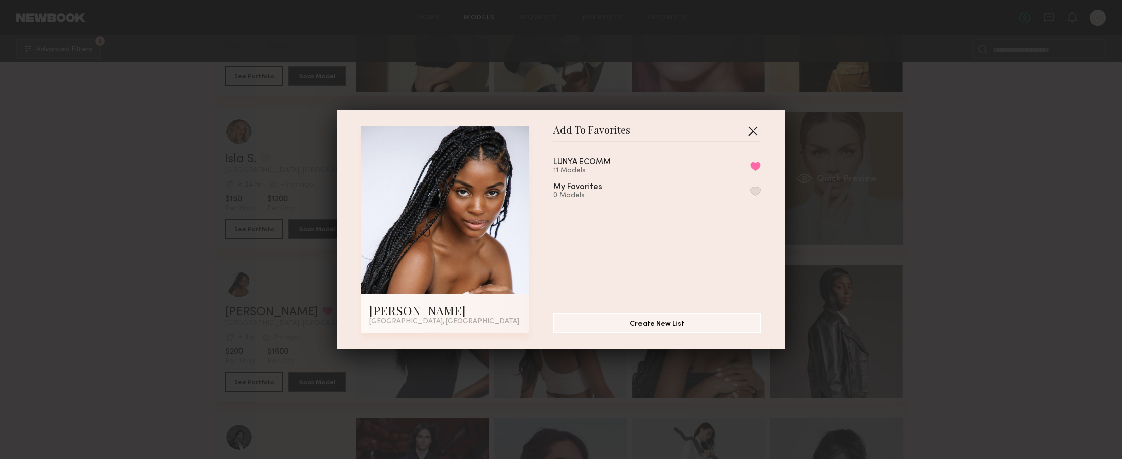
drag, startPoint x: 755, startPoint y: 133, endPoint x: 816, endPoint y: 192, distance: 85.0
click at [755, 133] on button "button" at bounding box center [752, 131] width 16 height 16
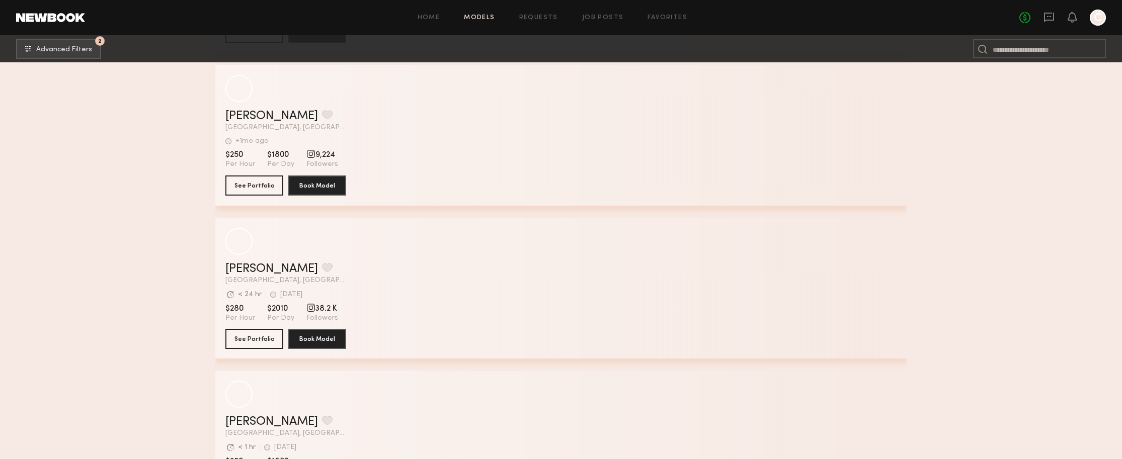
scroll to position [36209, 0]
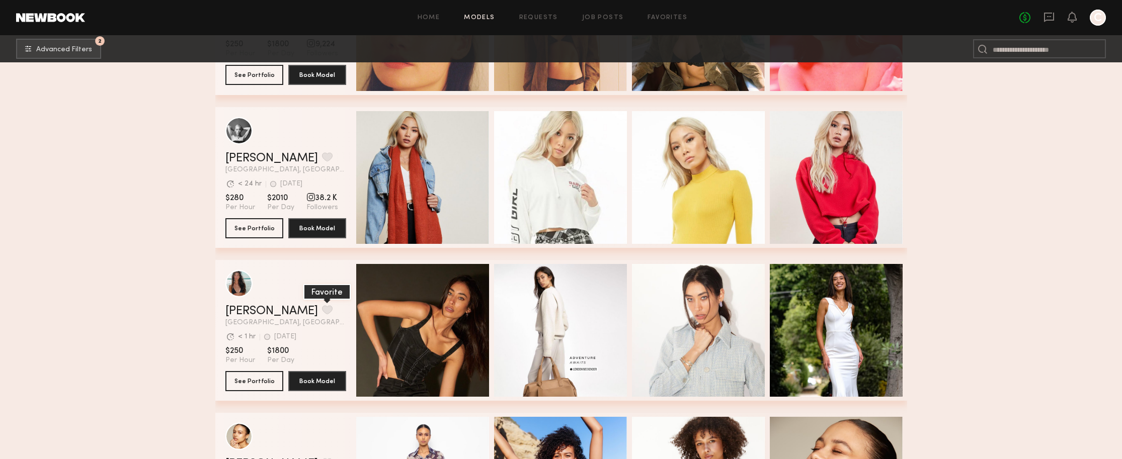
click at [322, 310] on button "grid" at bounding box center [327, 309] width 11 height 9
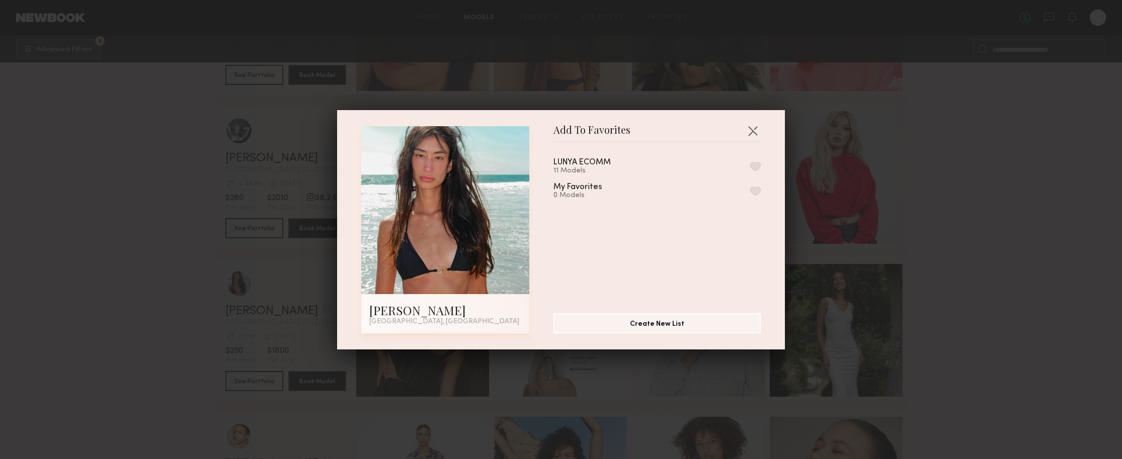
drag, startPoint x: 751, startPoint y: 162, endPoint x: 749, endPoint y: 180, distance: 18.2
click at [751, 162] on button "button" at bounding box center [755, 166] width 11 height 9
click at [750, 131] on button "button" at bounding box center [752, 131] width 16 height 16
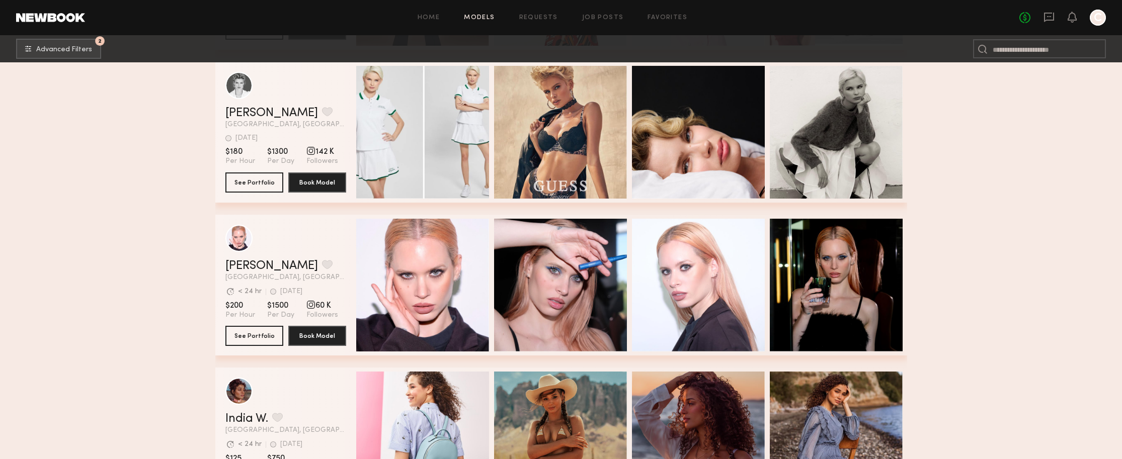
scroll to position [31020, 0]
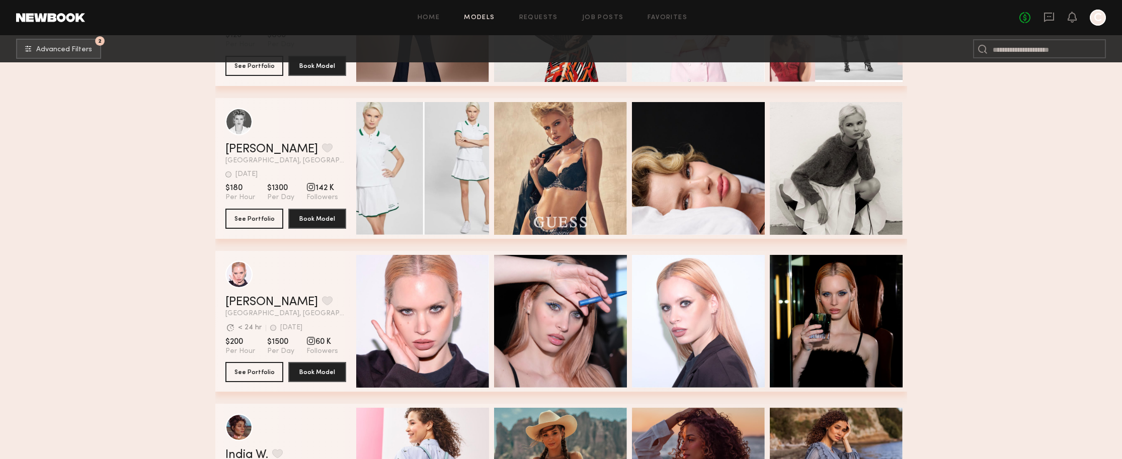
click at [70, 59] on nb-browse-subheader "2 Advanced Filters 2" at bounding box center [561, 48] width 1122 height 27
click at [76, 45] on button "2 Advanced Filters" at bounding box center [58, 48] width 85 height 20
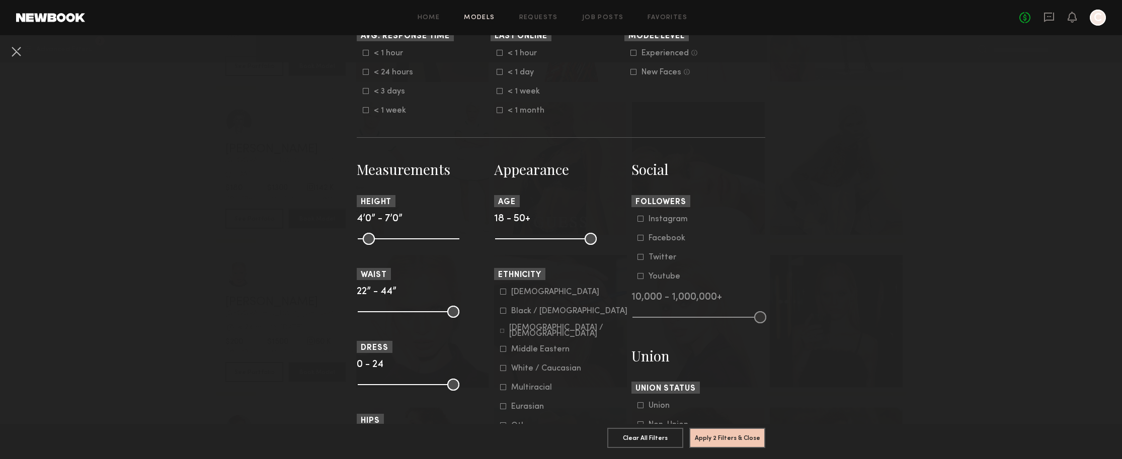
scroll to position [335, 0]
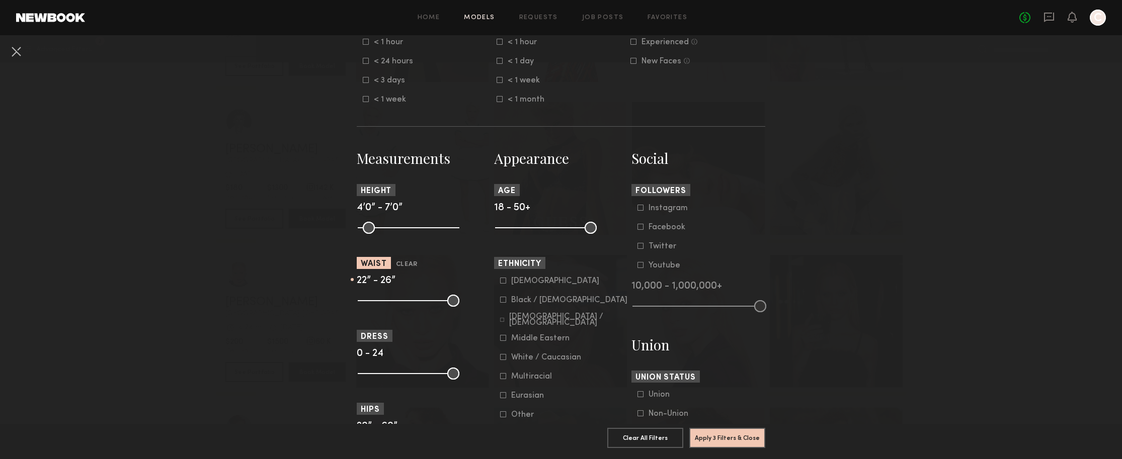
drag, startPoint x: 450, startPoint y: 311, endPoint x: 380, endPoint y: 312, distance: 69.4
type input "**"
click at [381, 307] on input "range" at bounding box center [409, 301] width 102 height 12
click at [729, 434] on button "Apply 3 Filters & Close" at bounding box center [727, 437] width 76 height 20
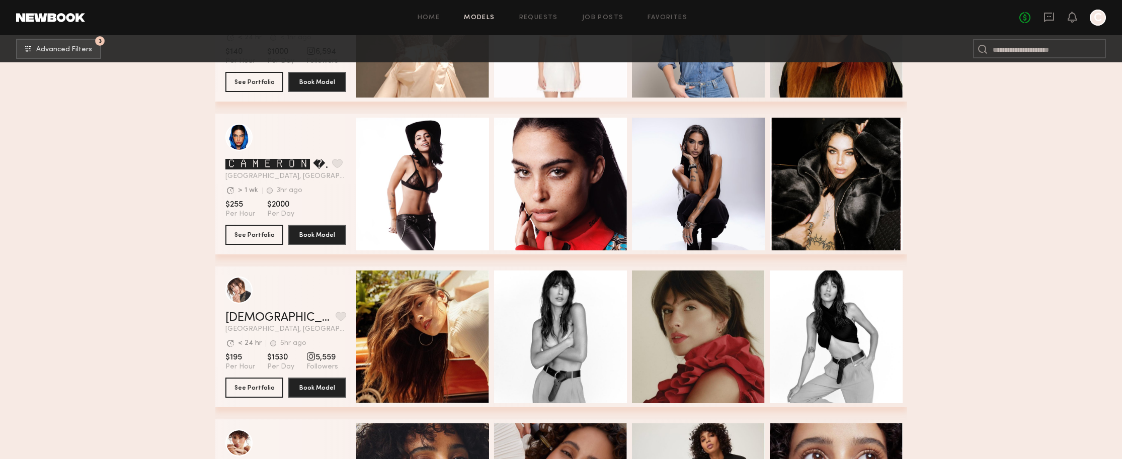
scroll to position [3510, 0]
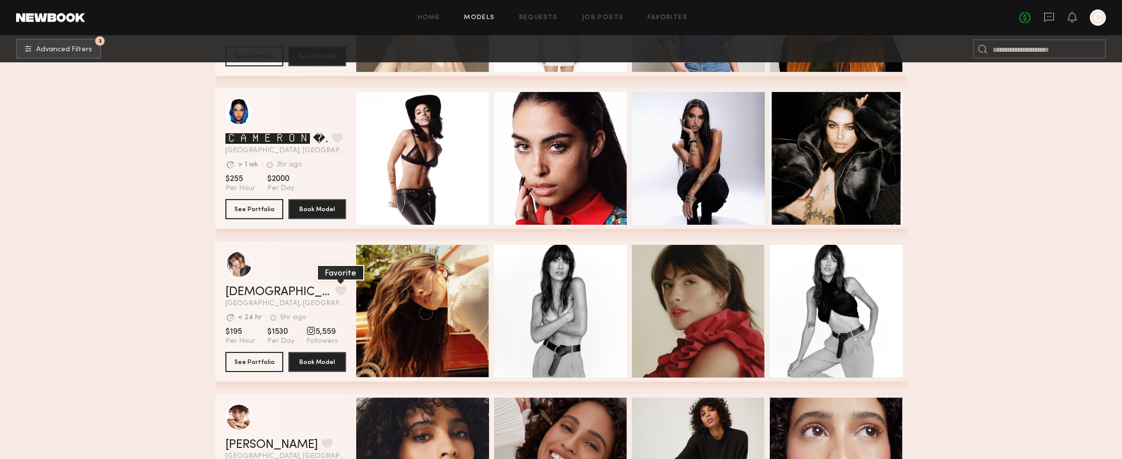
click at [335, 293] on button "grid" at bounding box center [340, 290] width 11 height 9
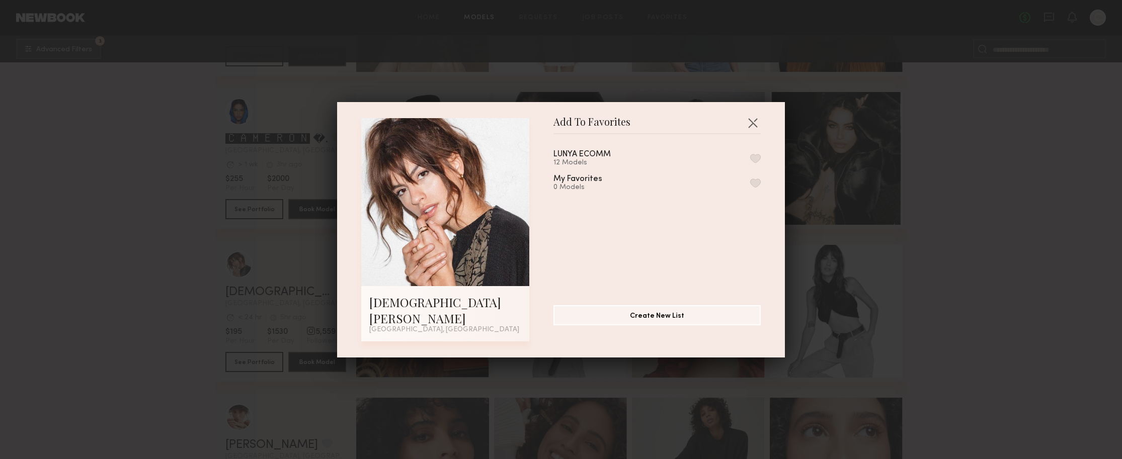
click at [751, 163] on button "button" at bounding box center [755, 158] width 11 height 9
click at [754, 131] on button "button" at bounding box center [752, 123] width 16 height 16
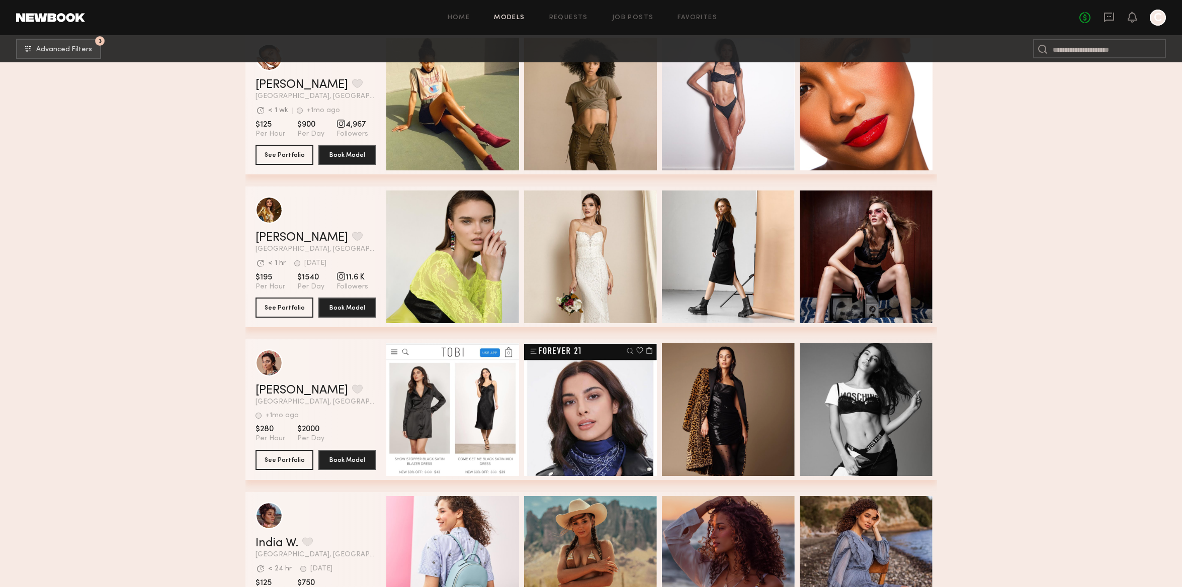
scroll to position [20536, 0]
click at [352, 391] on button "grid" at bounding box center [357, 388] width 11 height 9
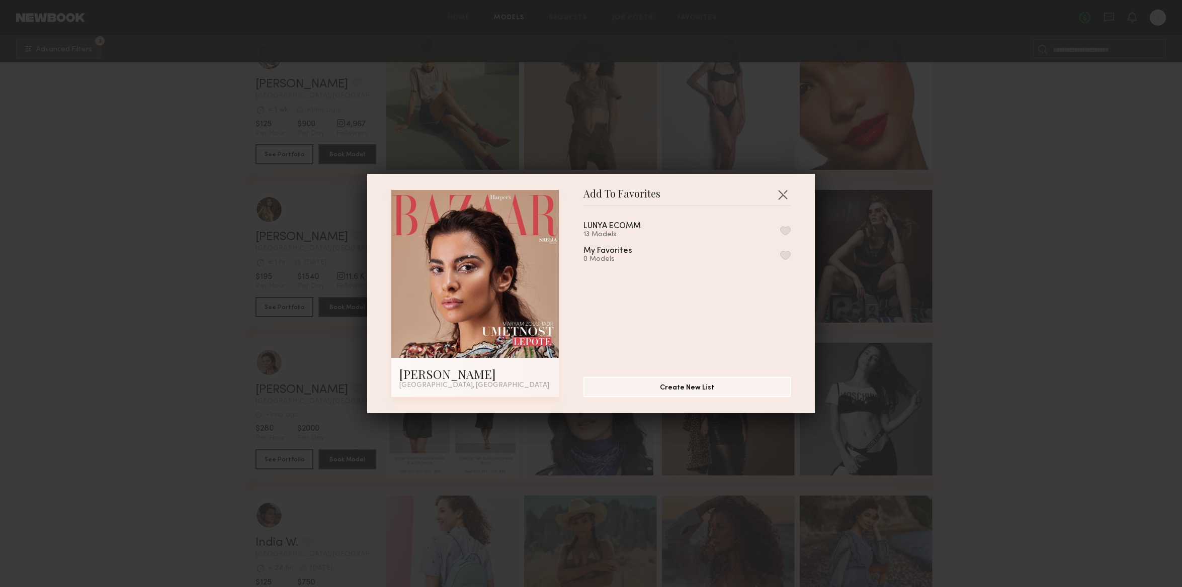
click at [775, 224] on div "LUNYA ECOMM 13 Models" at bounding box center [686, 230] width 207 height 17
click at [783, 226] on button "button" at bounding box center [785, 230] width 11 height 9
click at [784, 191] on button "button" at bounding box center [782, 195] width 16 height 16
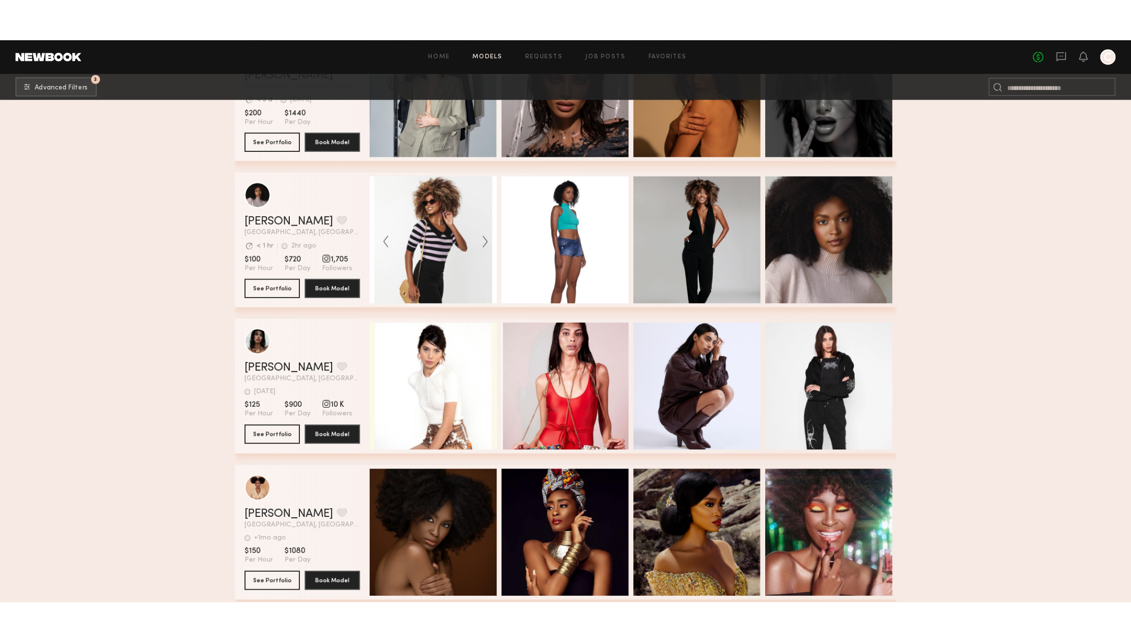
scroll to position [23231, 0]
